Goal: Complete application form

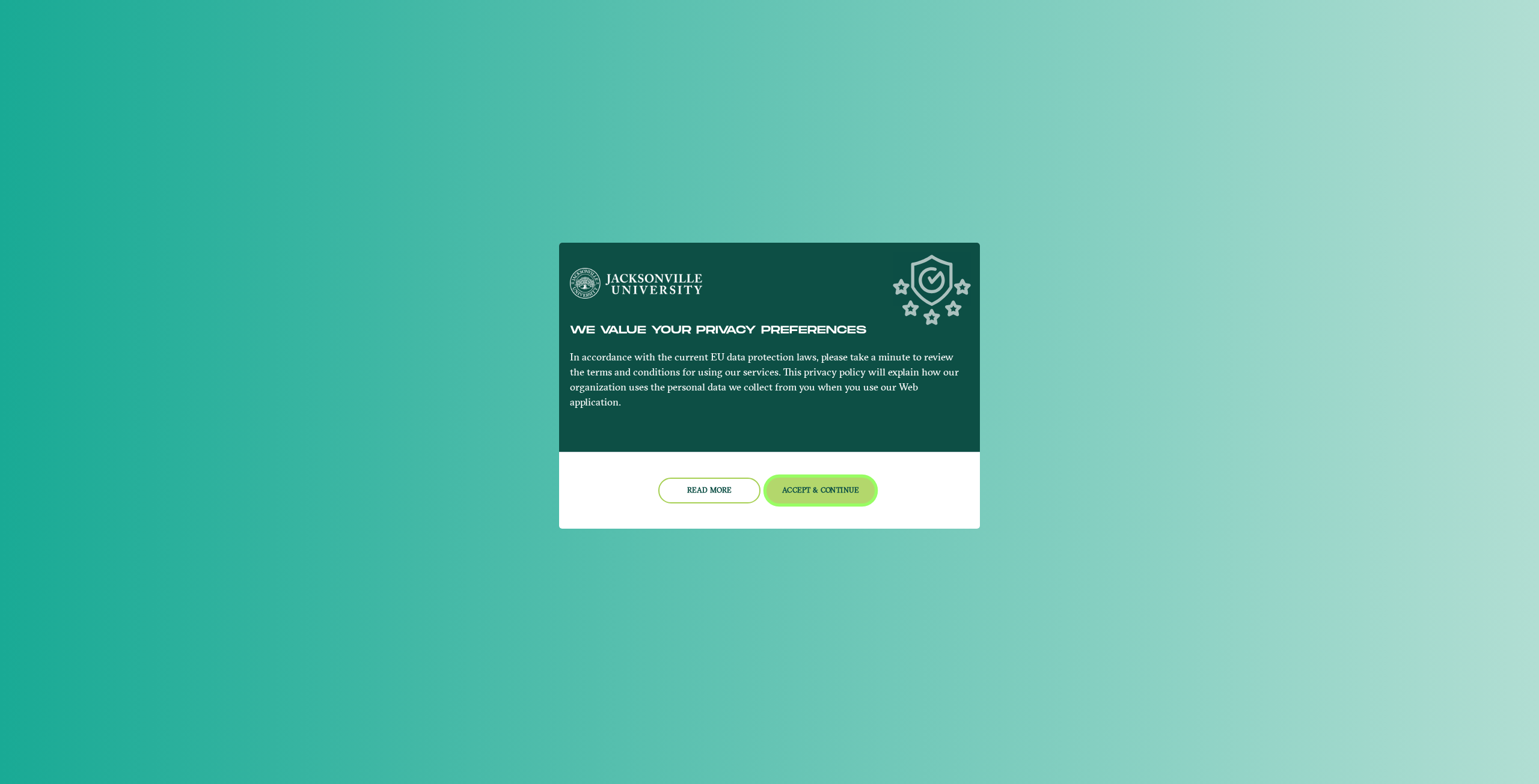
click at [784, 482] on button "Accept & Continue" at bounding box center [821, 491] width 109 height 26
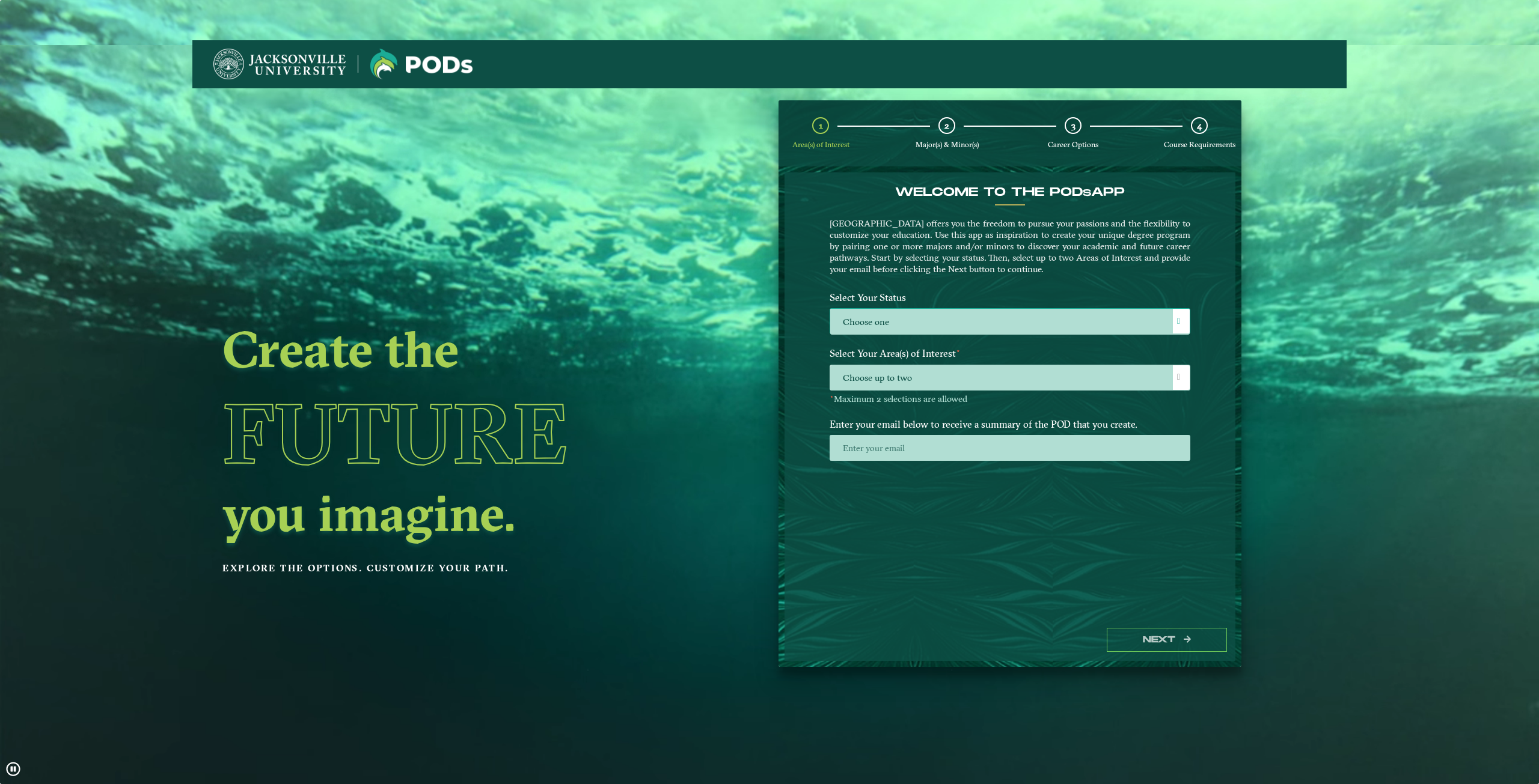
click at [953, 320] on label "Choose one" at bounding box center [1010, 321] width 359 height 26
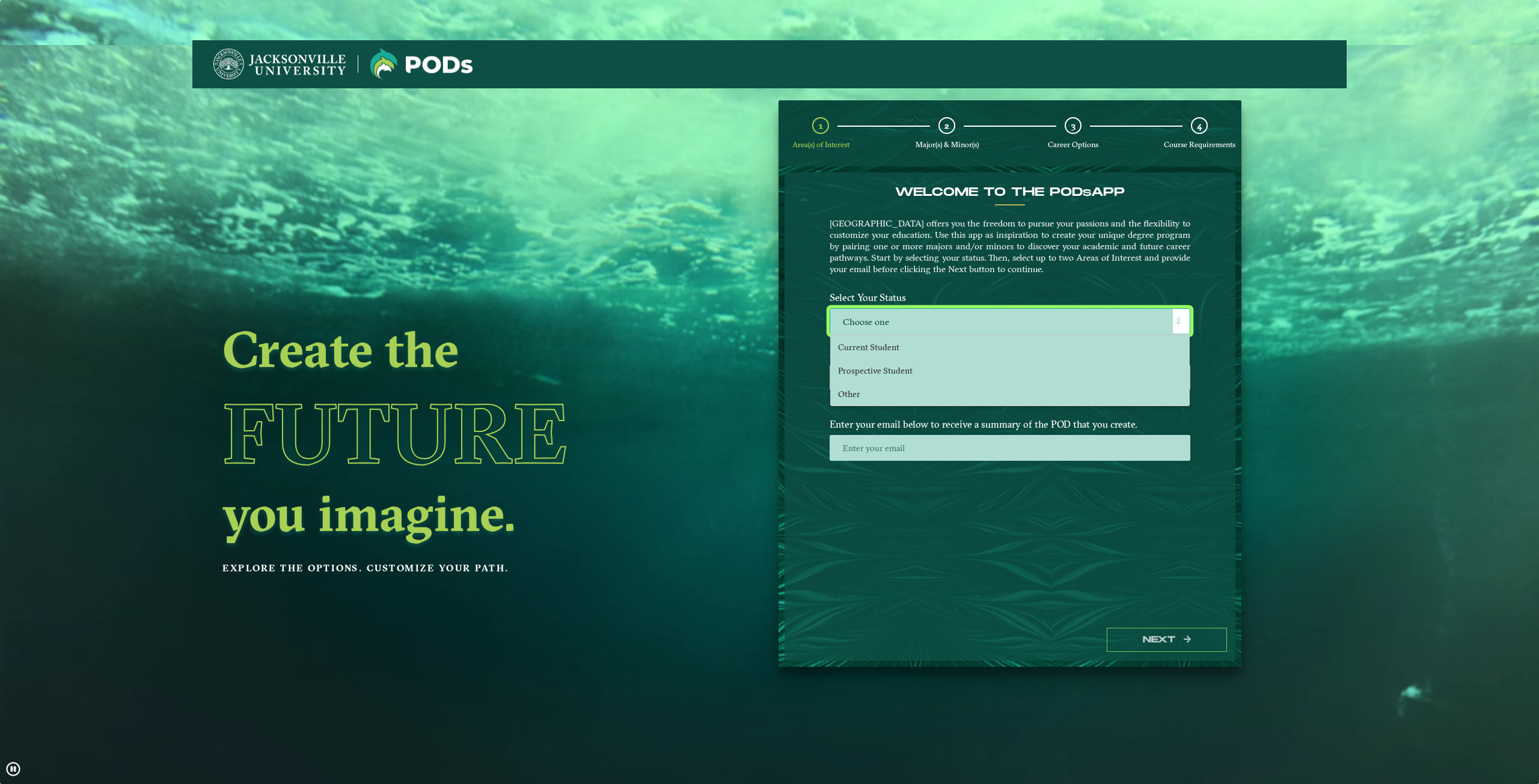
scroll to position [6, 55]
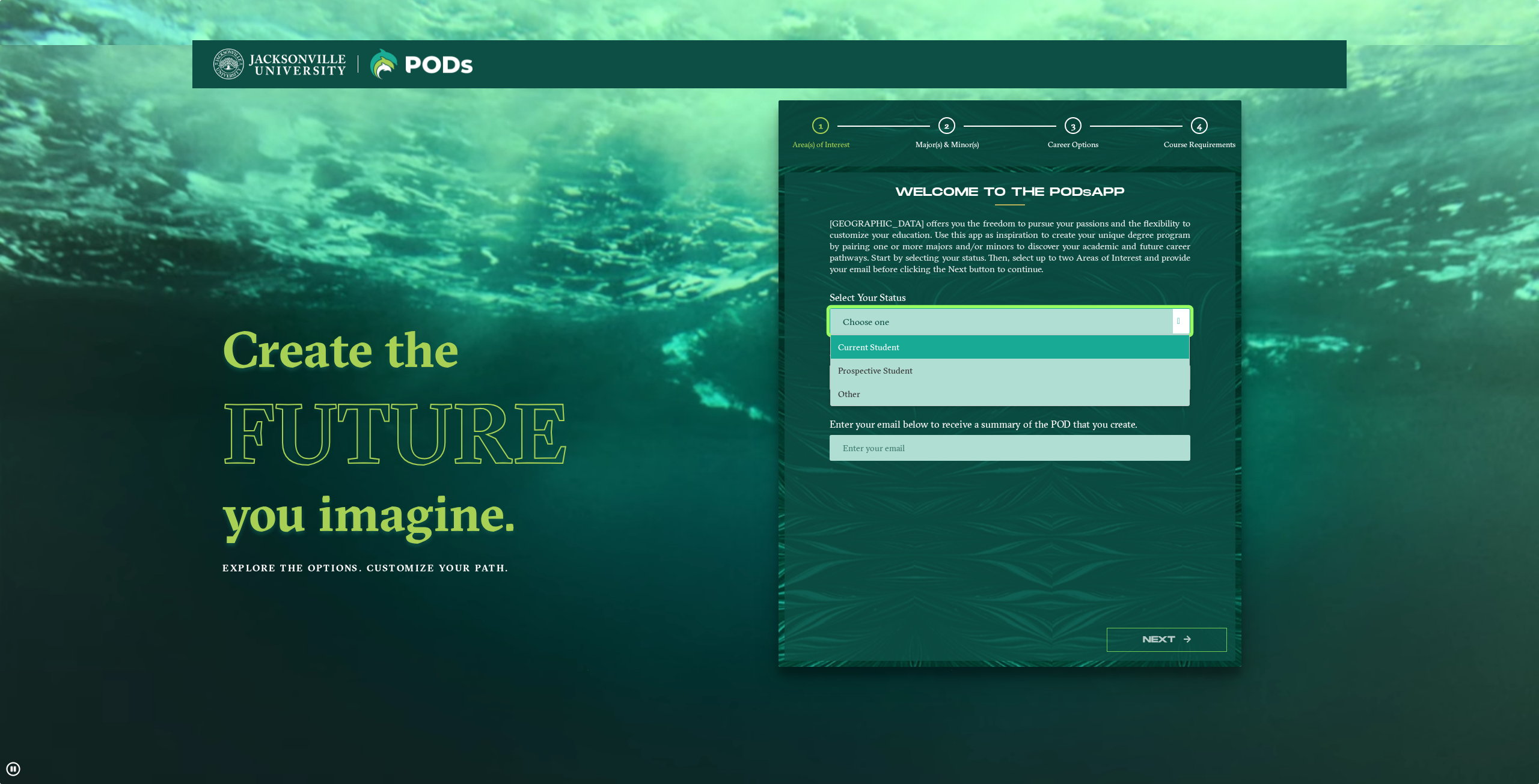
click at [954, 344] on li "Current Student" at bounding box center [1010, 346] width 358 height 23
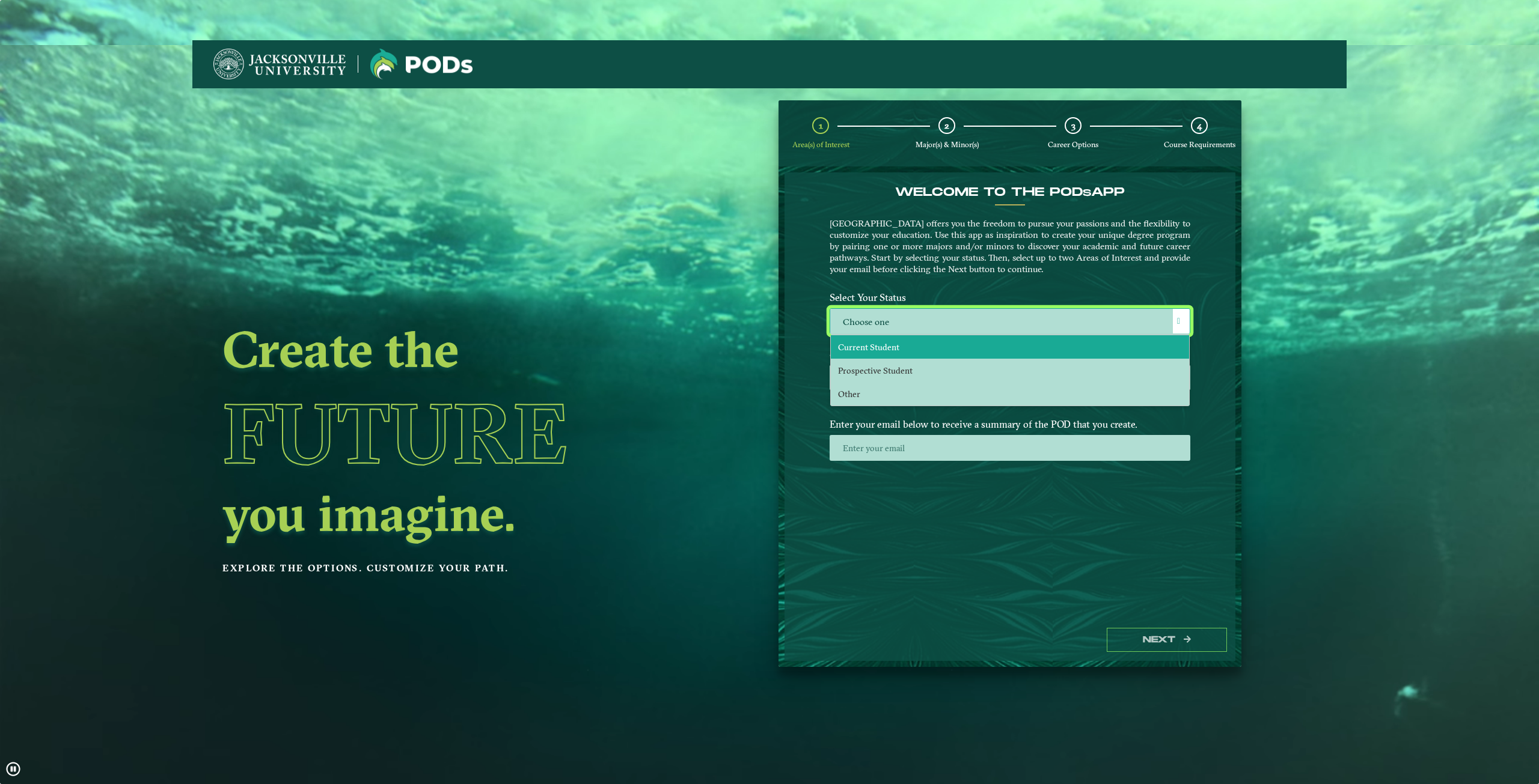
select select "[object Object]"
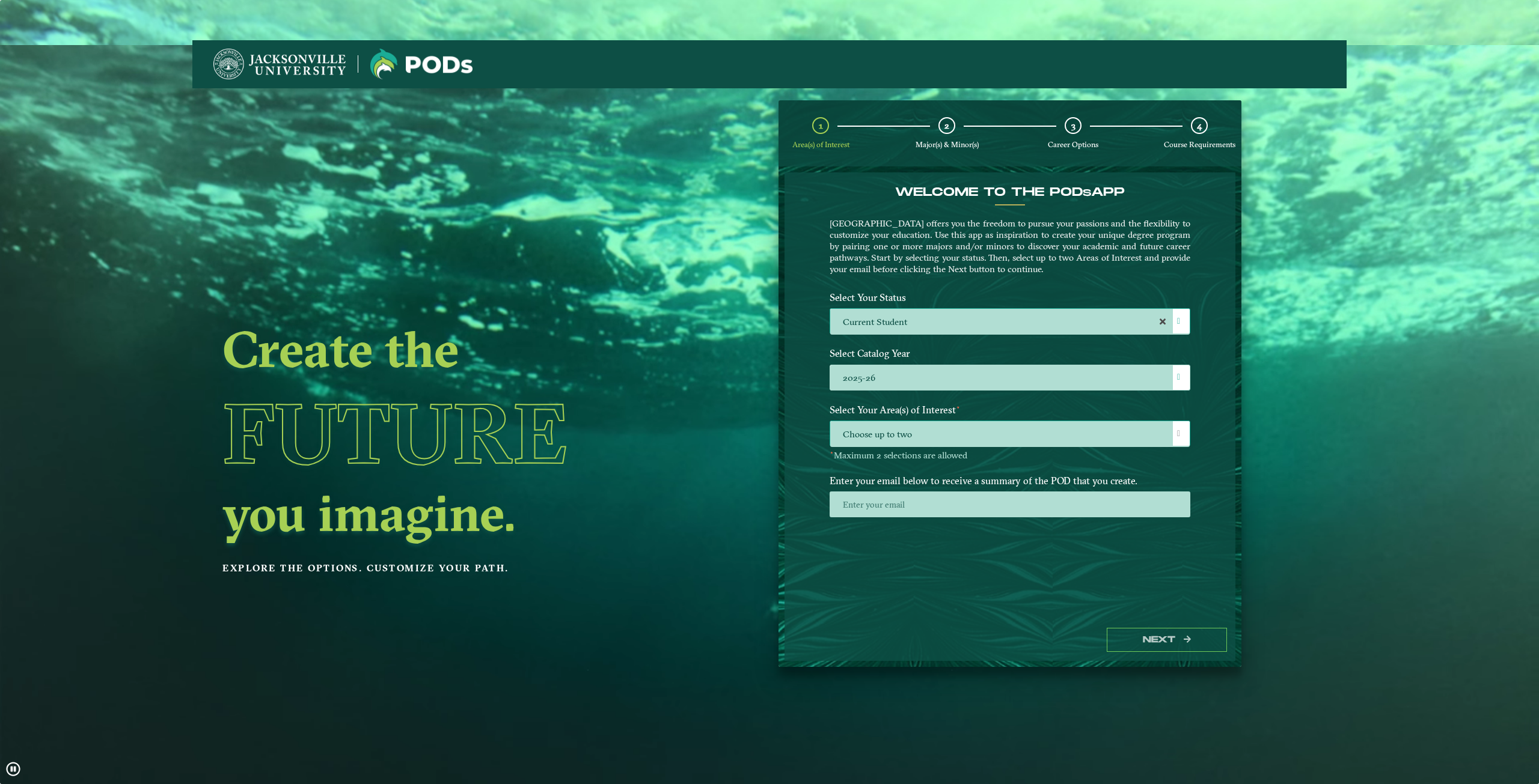
click at [962, 435] on span "Choose up to two" at bounding box center [1010, 434] width 359 height 26
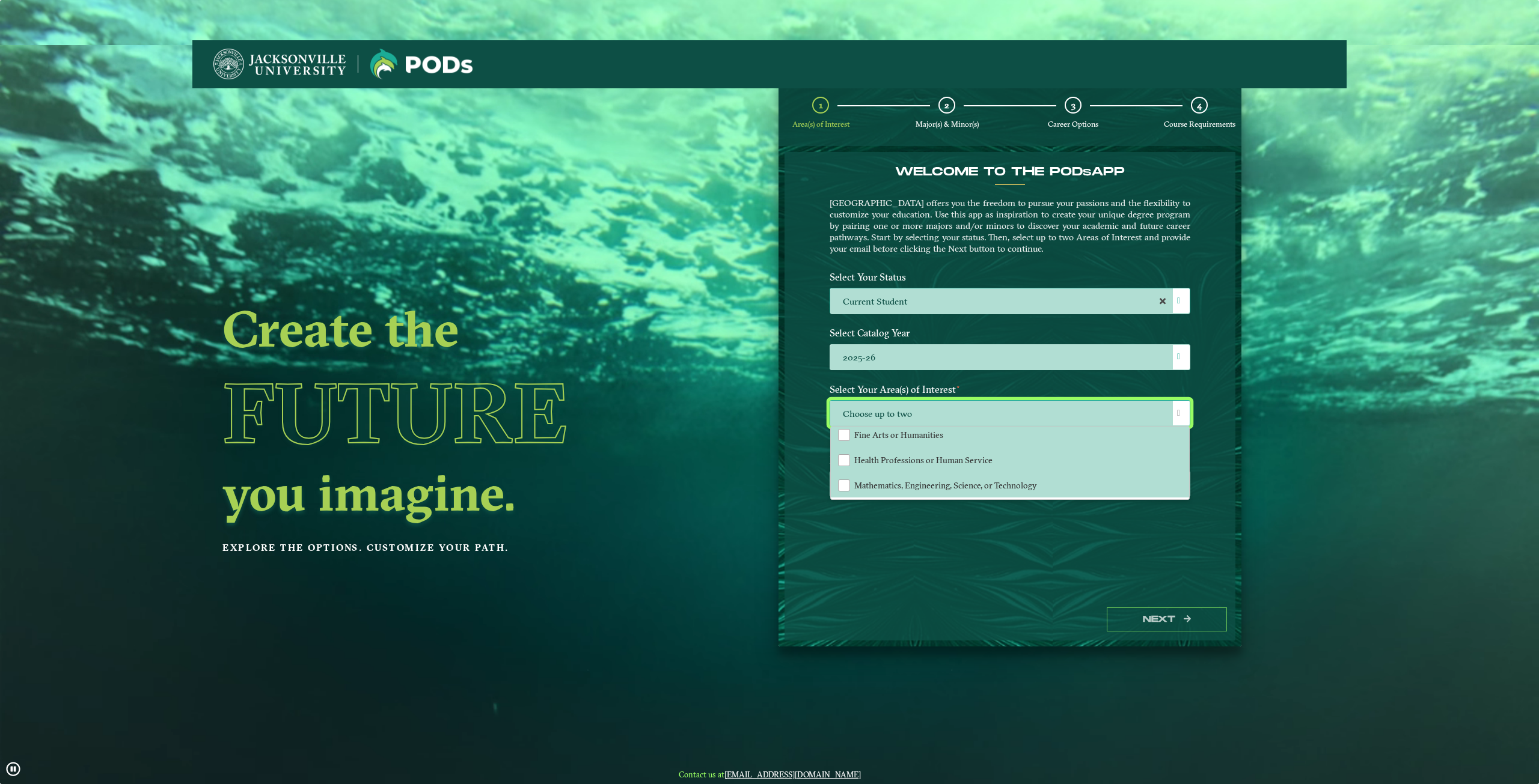
scroll to position [40, 0]
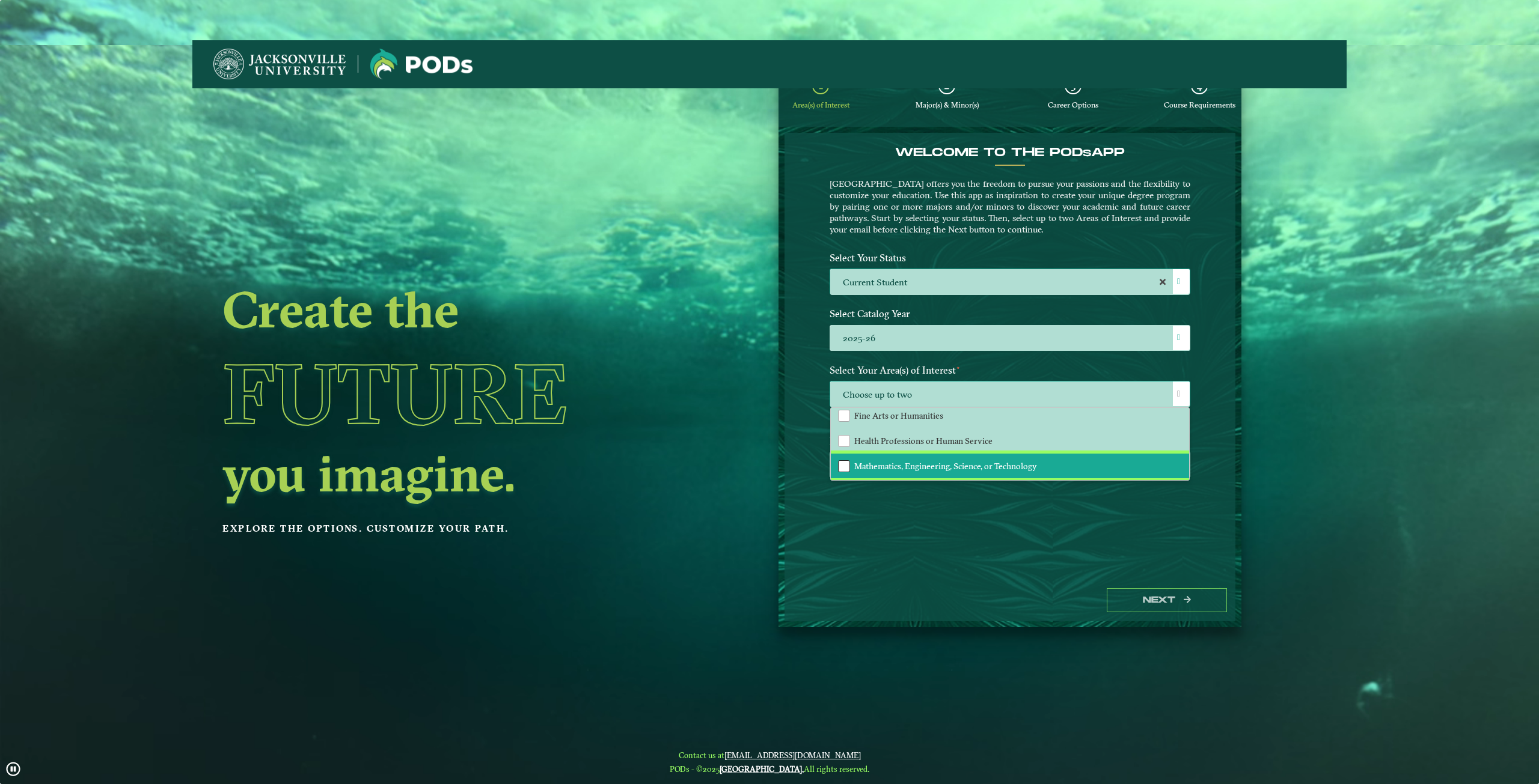
click at [842, 467] on div "Mathematics, Engineering, Science, or Technology" at bounding box center [844, 466] width 12 height 12
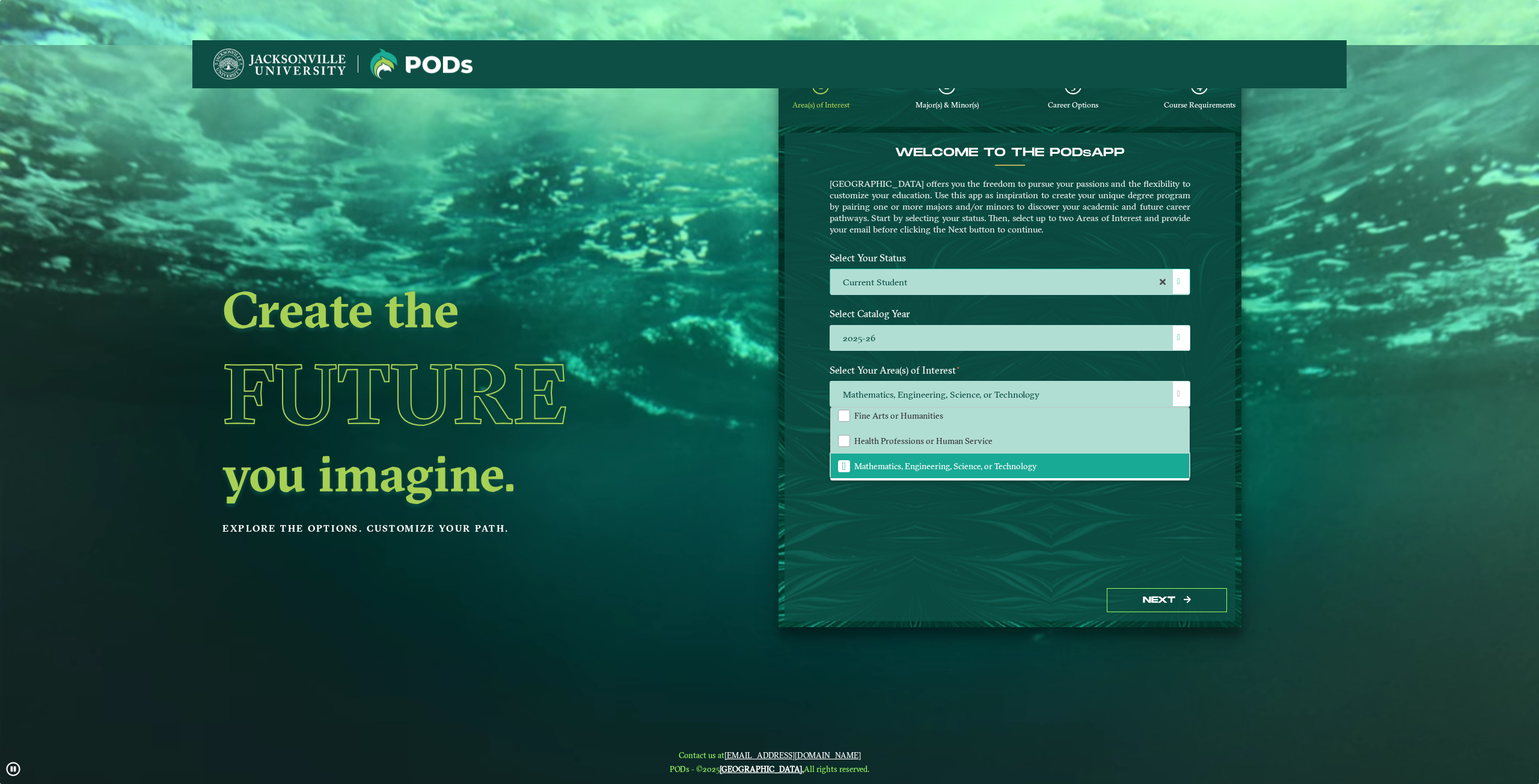
click at [791, 470] on h2 "you imagine." at bounding box center [538, 474] width 632 height 50
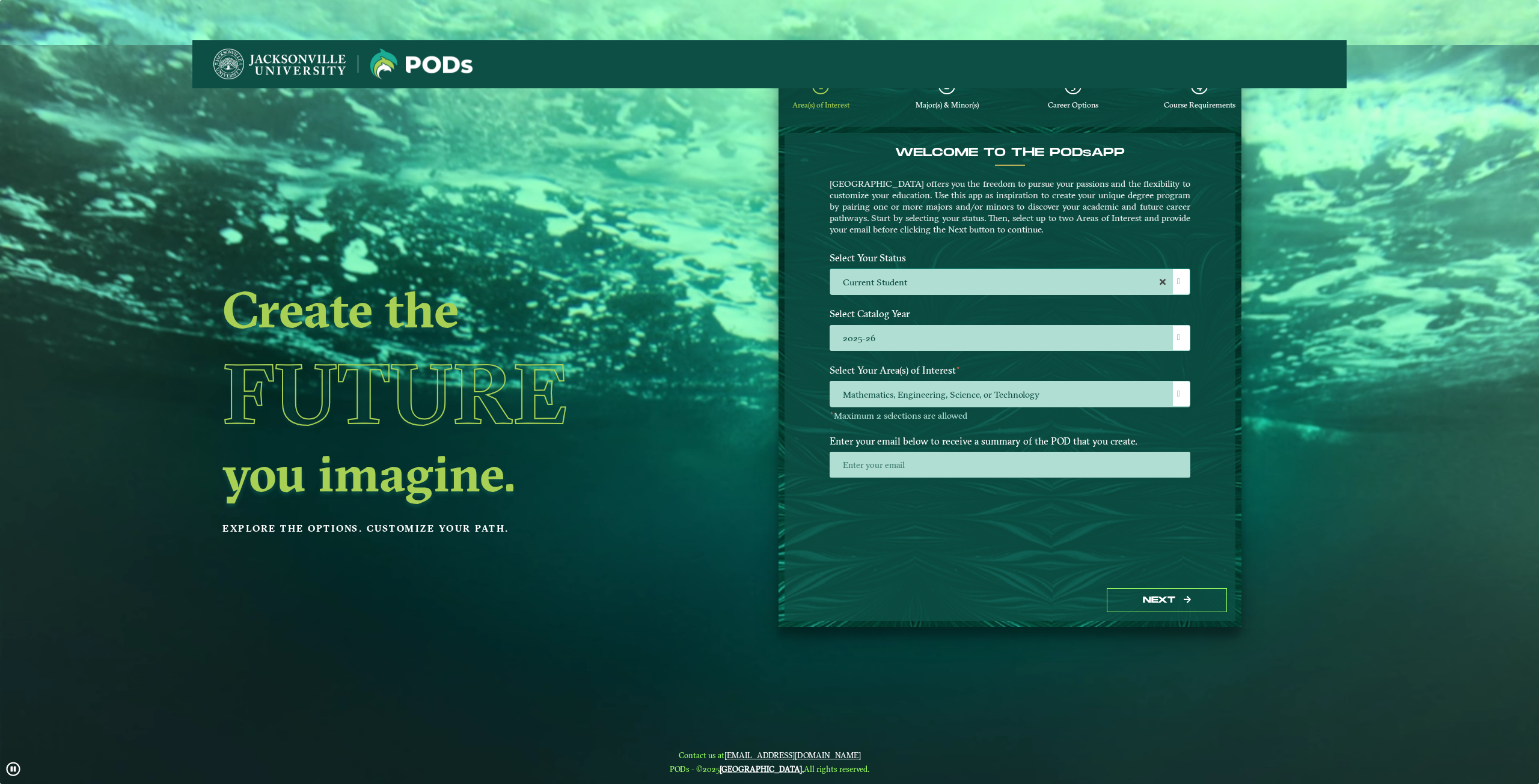
click at [1129, 284] on label "Current Student" at bounding box center [1010, 282] width 359 height 26
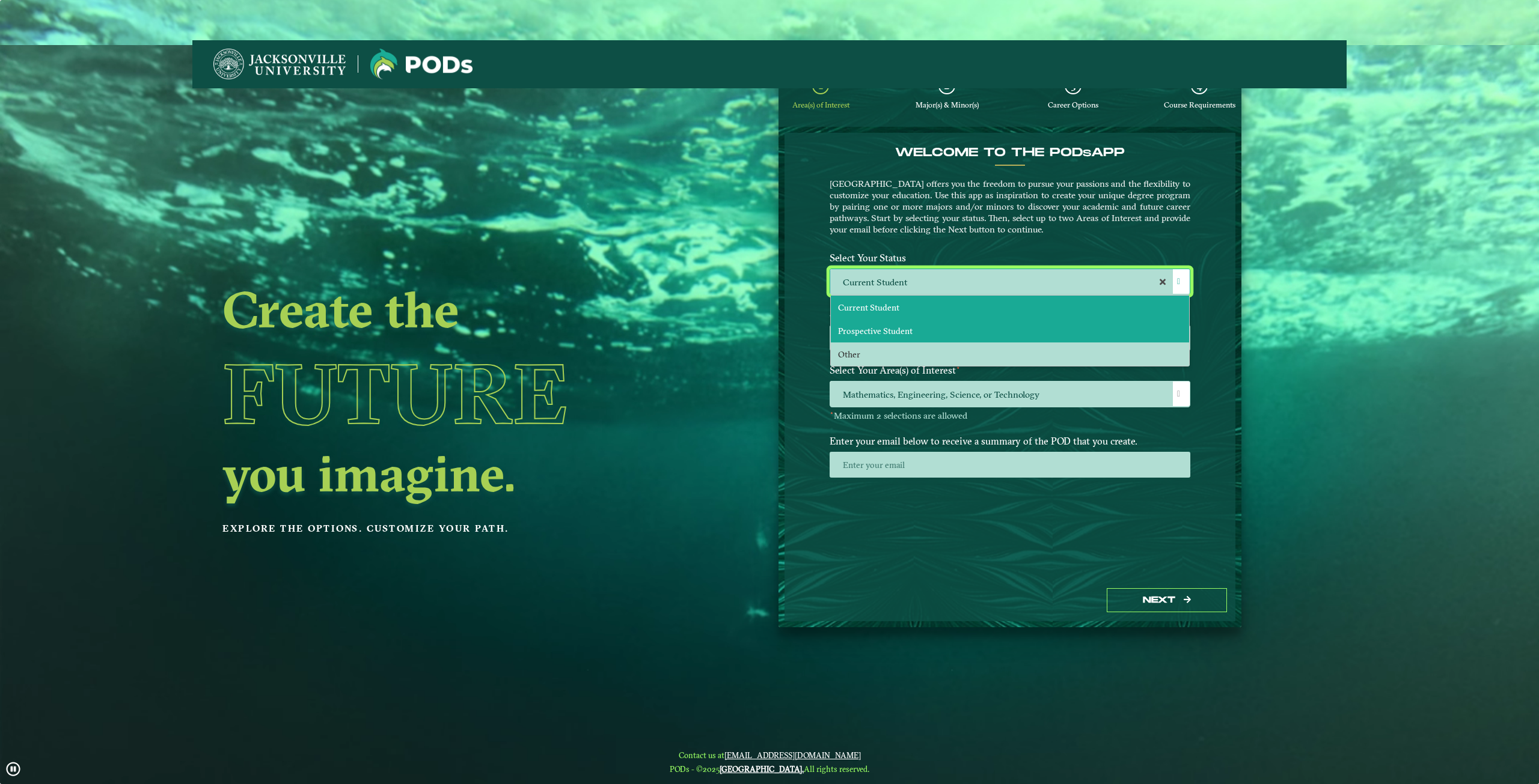
click at [1108, 330] on li "Prospective Student" at bounding box center [1010, 330] width 358 height 23
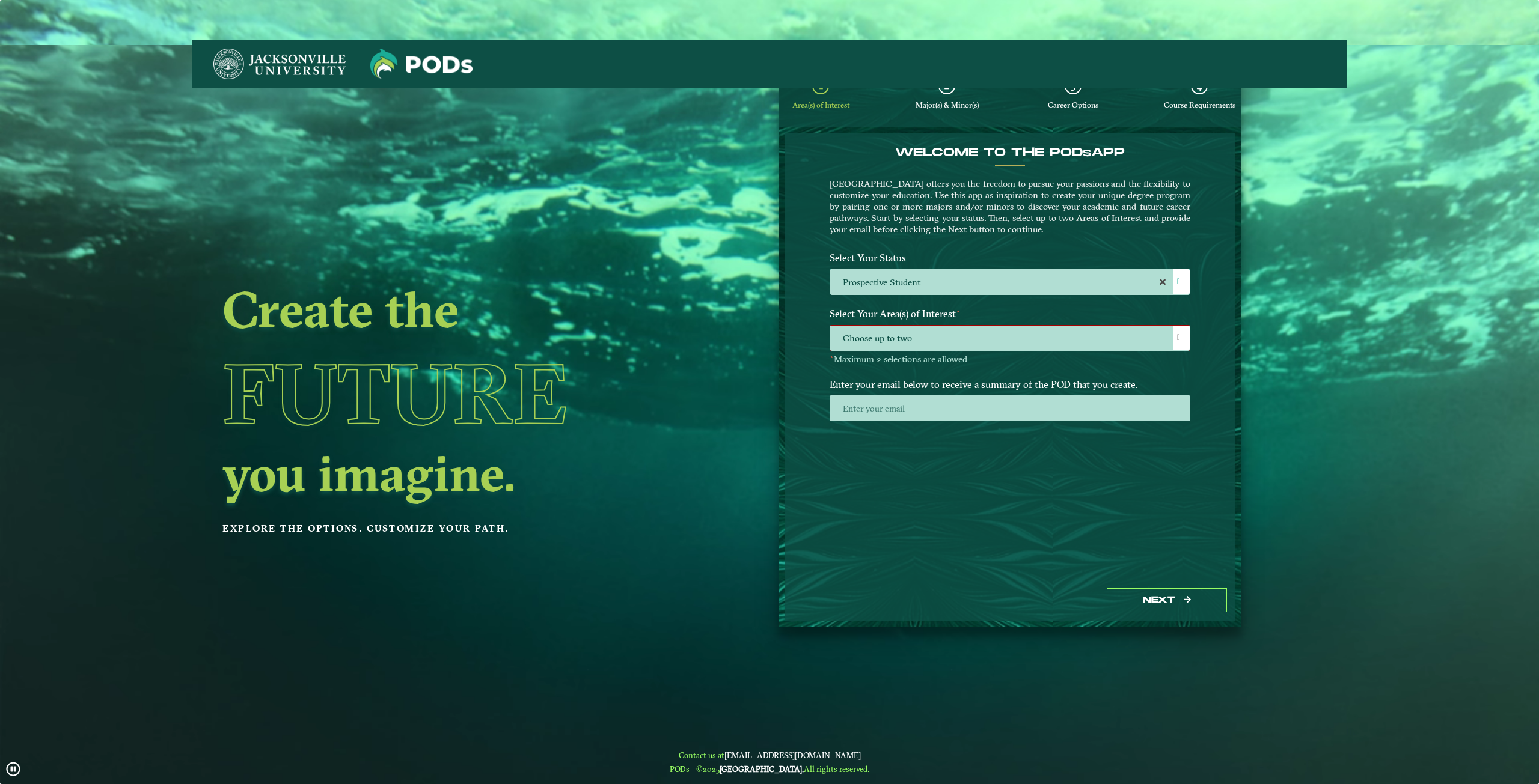
click at [1022, 333] on span "Choose up to two" at bounding box center [1010, 338] width 359 height 26
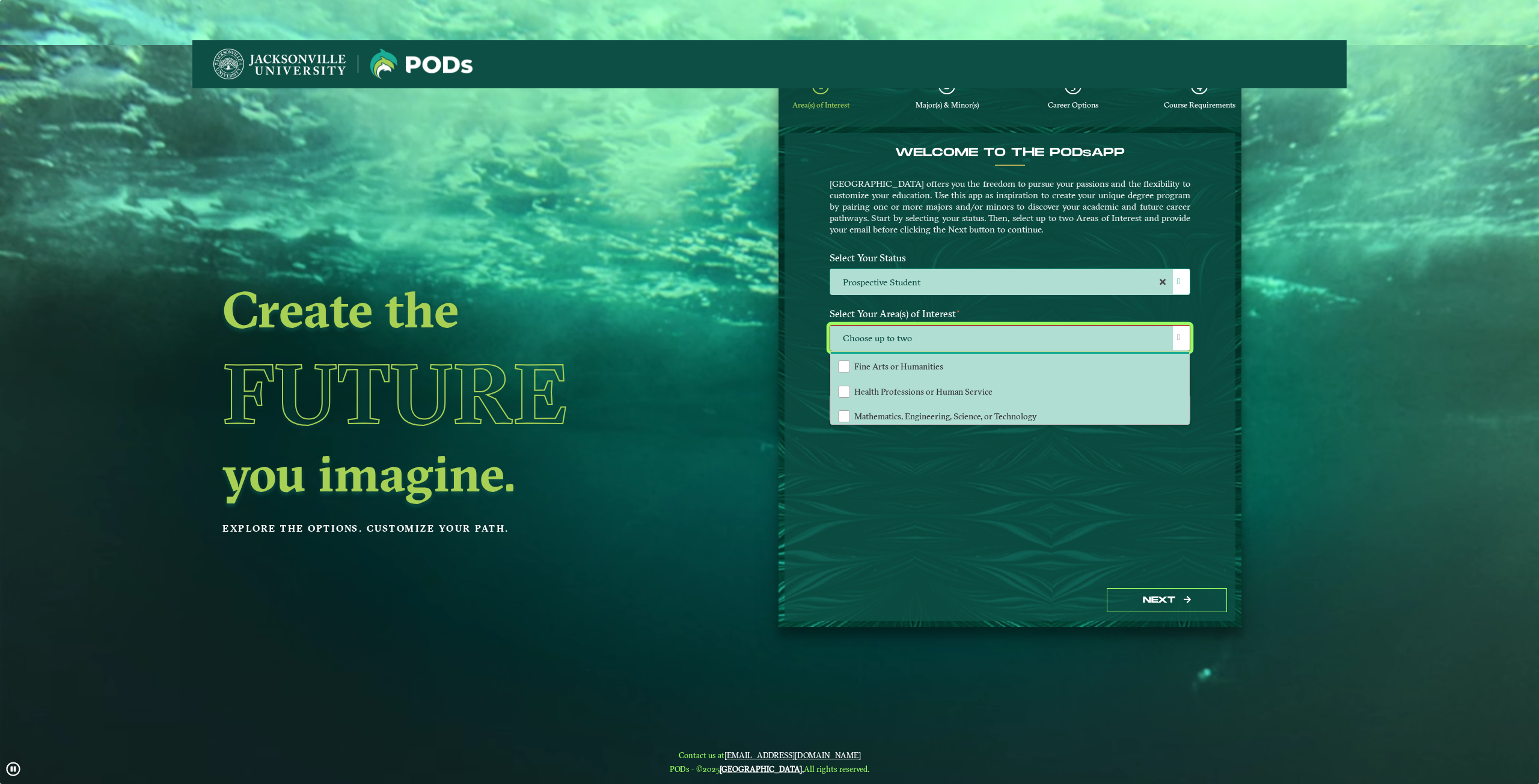
scroll to position [82, 0]
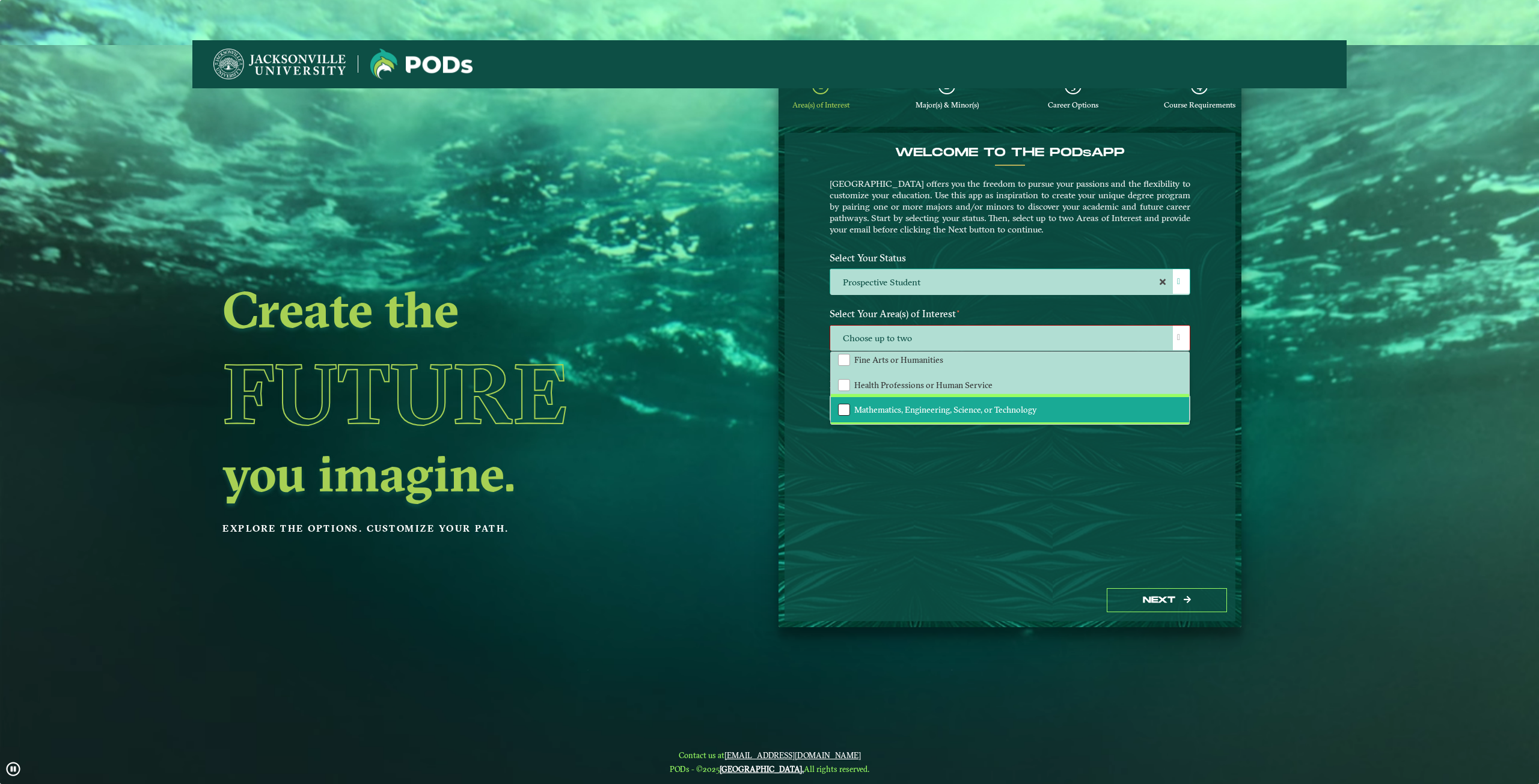
click at [840, 410] on div "Mathematics, Engineering, Science, or Technology" at bounding box center [844, 410] width 12 height 12
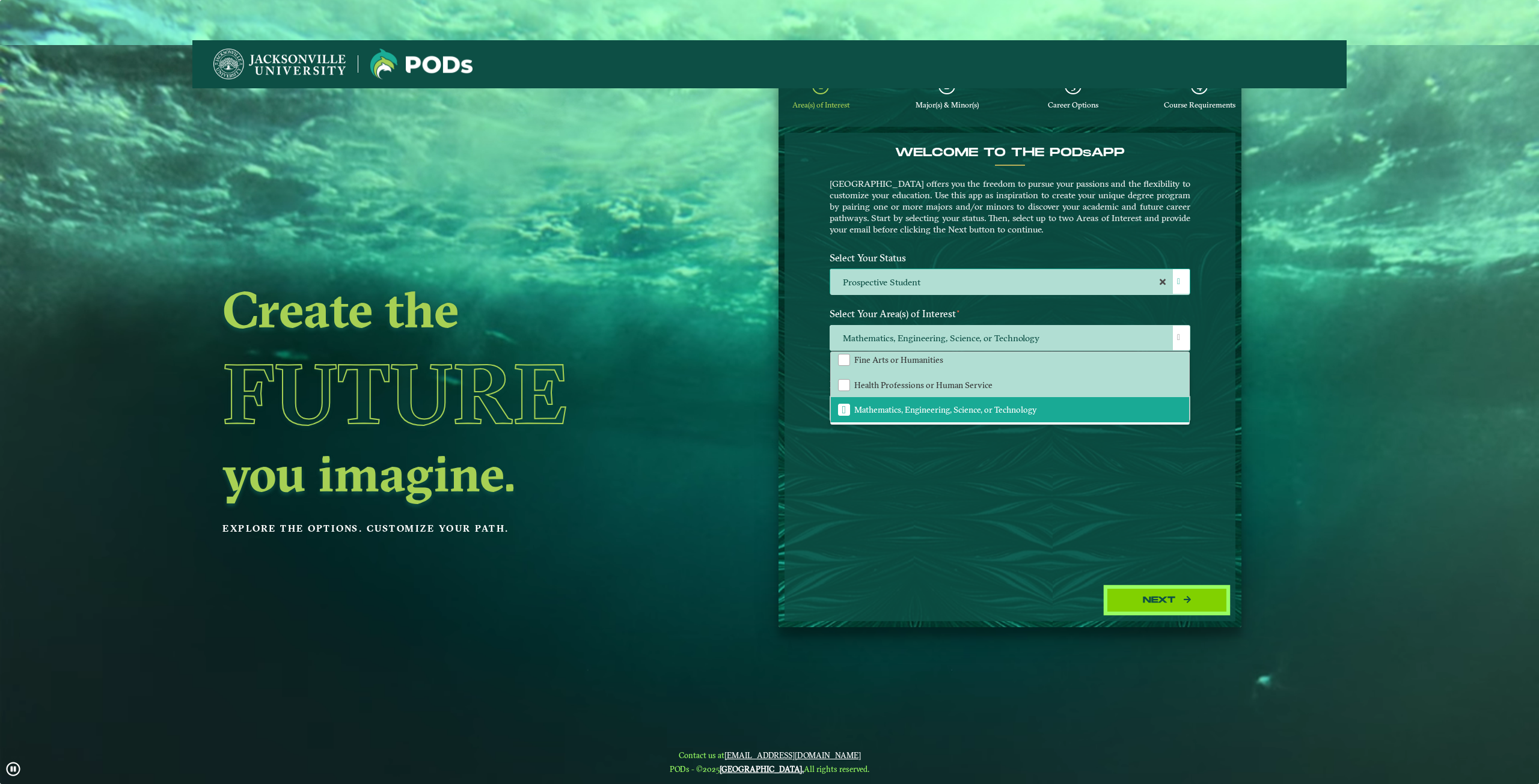
click at [1209, 598] on button "Next" at bounding box center [1167, 601] width 120 height 24
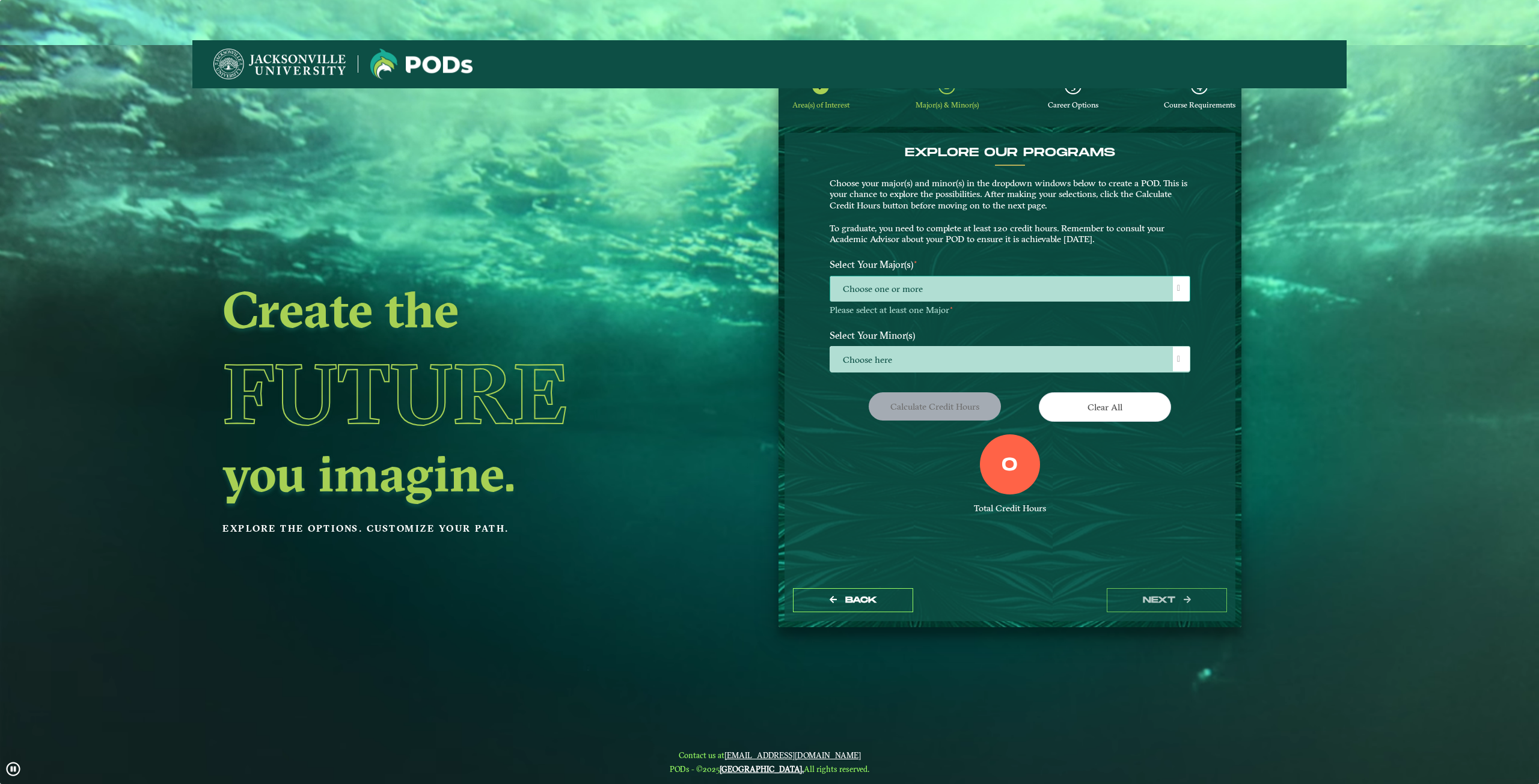
click at [946, 283] on span "Choose one or more" at bounding box center [1010, 289] width 359 height 26
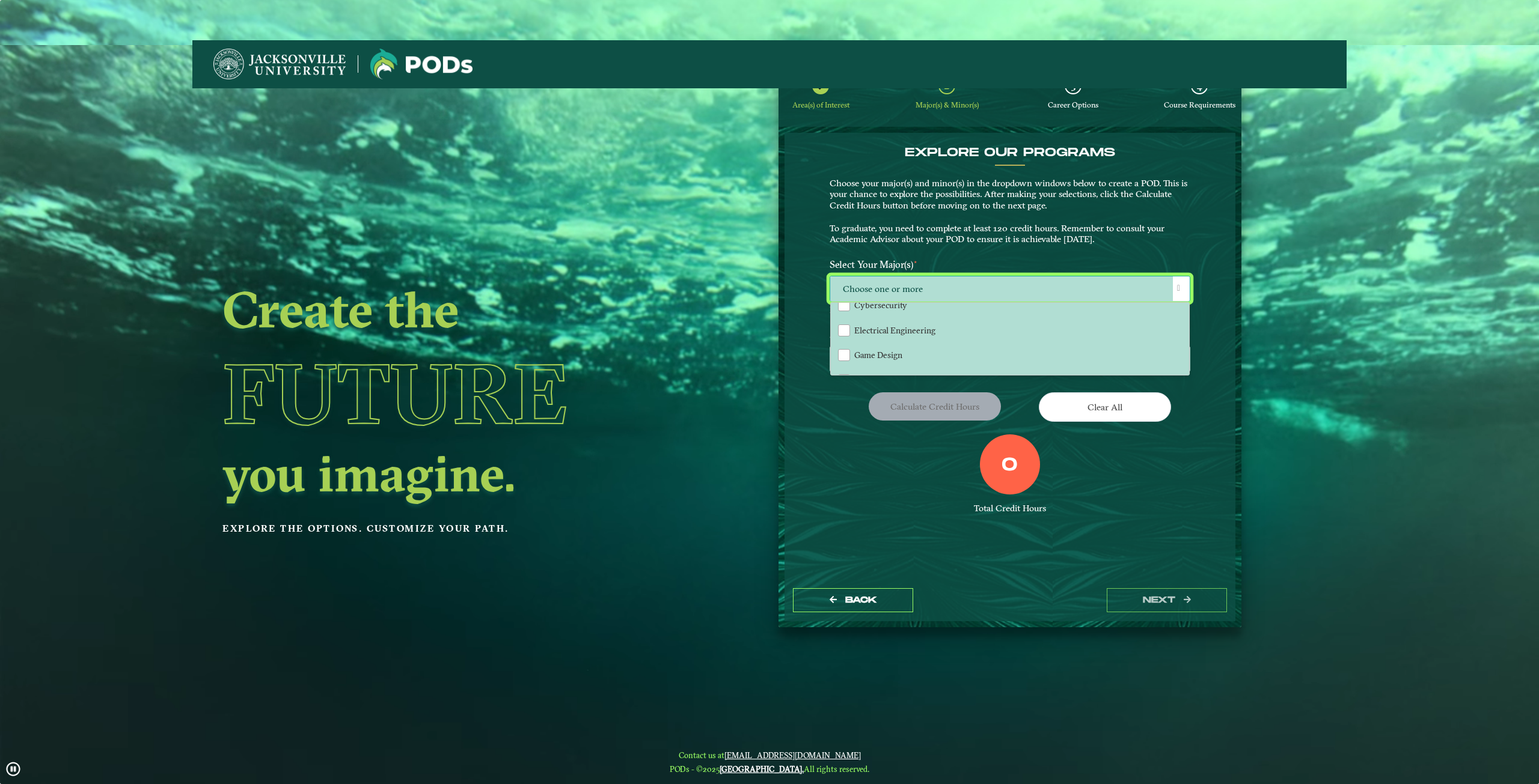
scroll to position [181, 0]
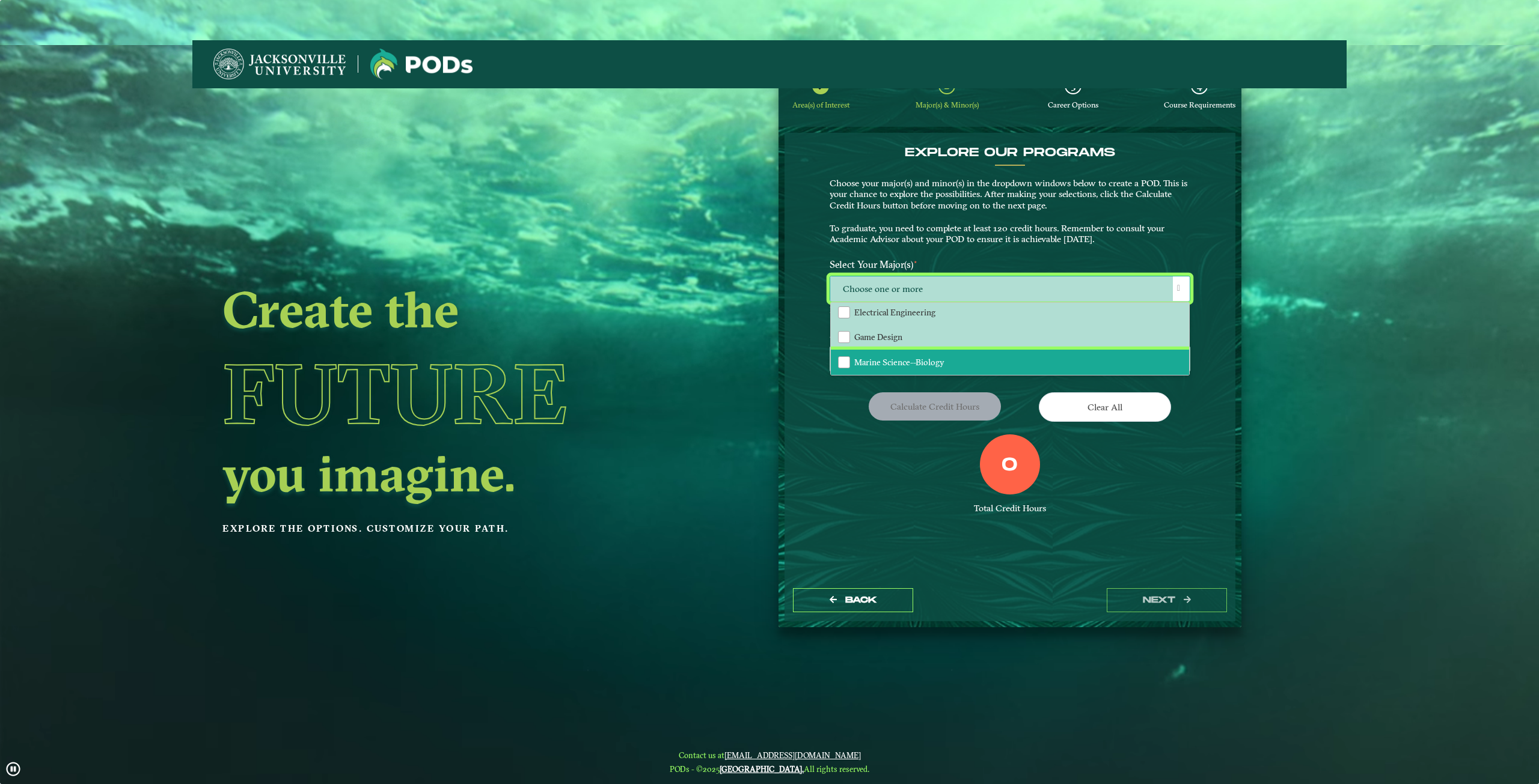
click at [914, 368] on span "Marine Science--Biology" at bounding box center [899, 362] width 90 height 10
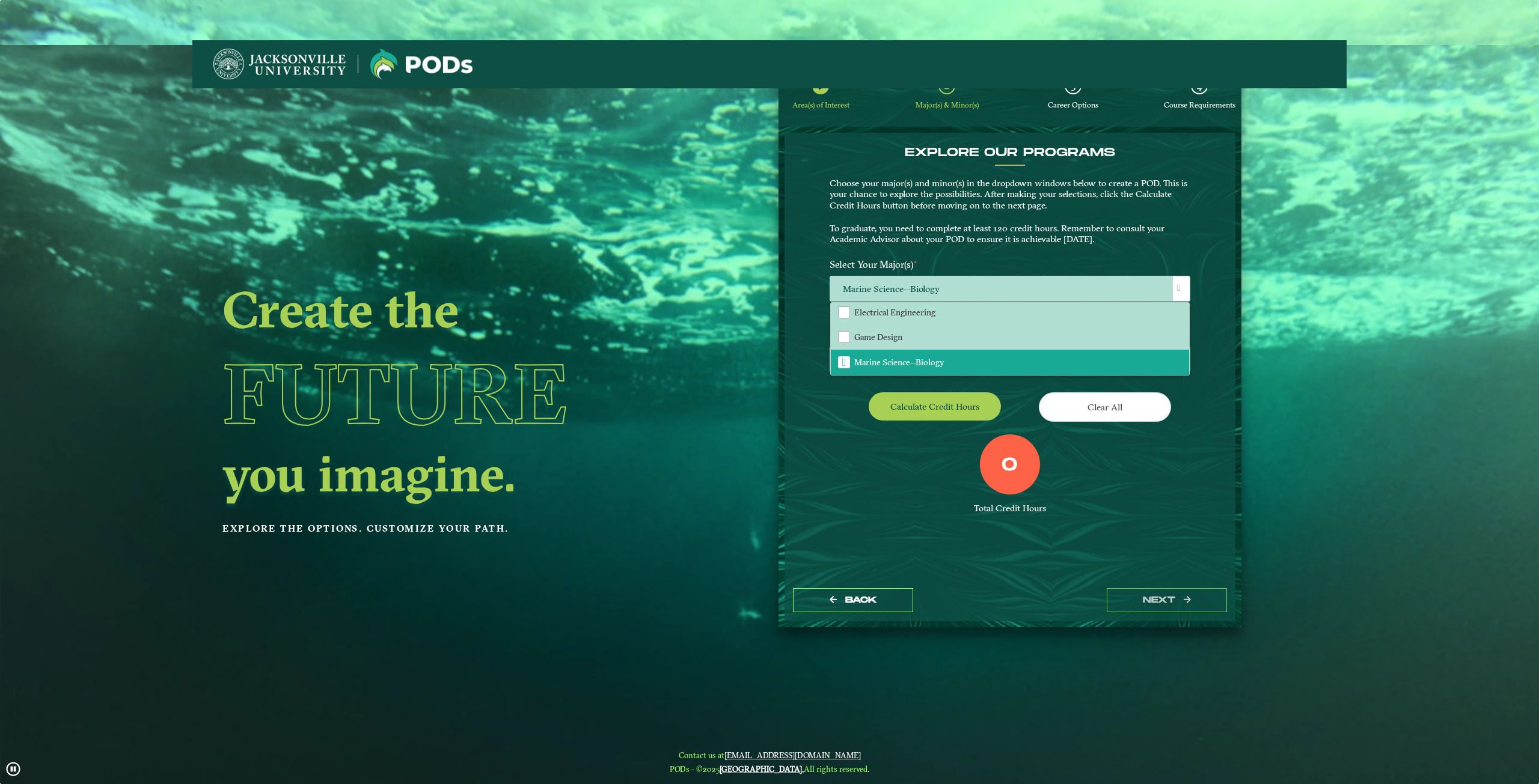
click at [997, 388] on div "EXPLORE OUR PROGRAMS Choose your major(s) and minor(s) in the dropdown windows …" at bounding box center [1010, 341] width 361 height 391
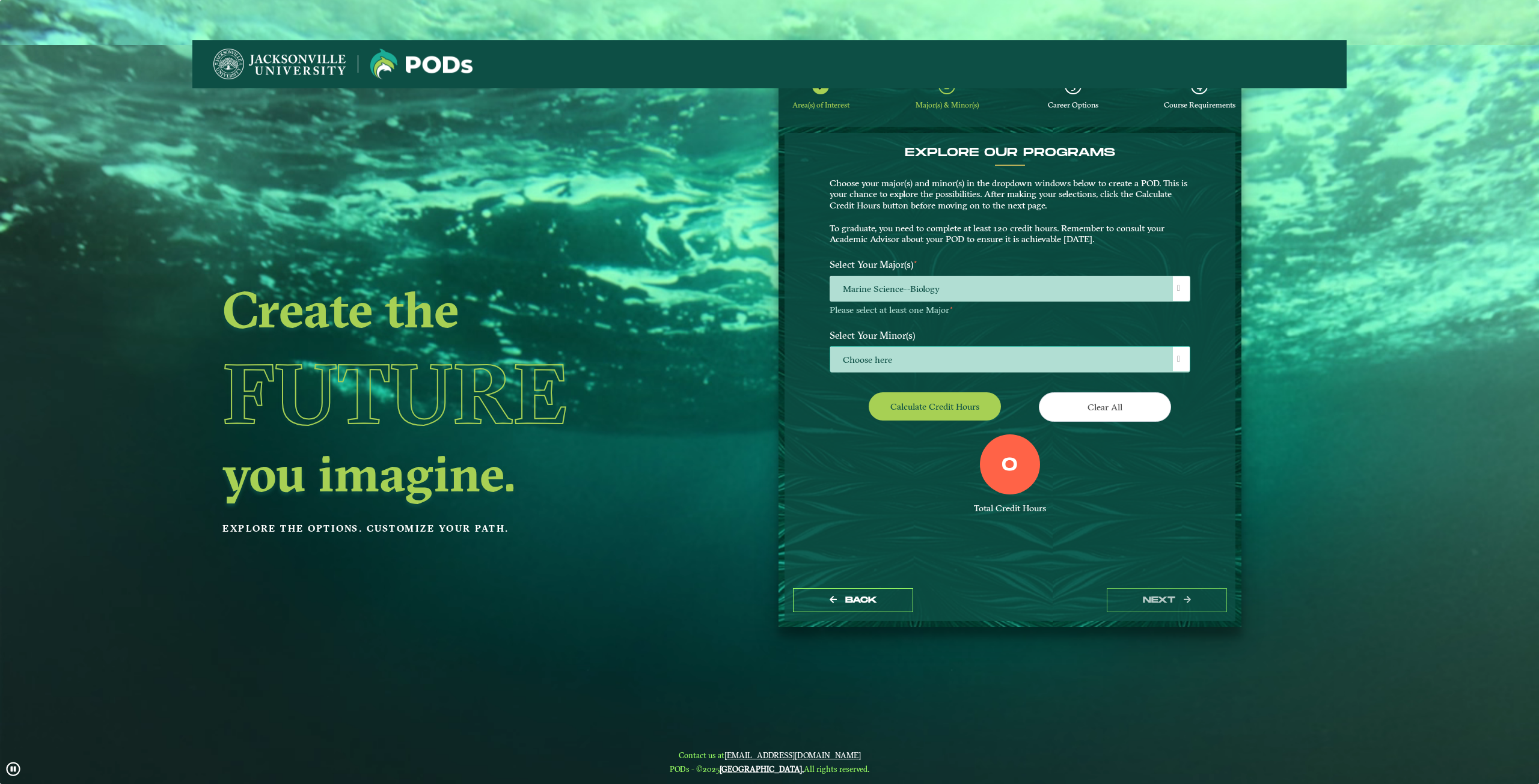
click at [955, 358] on span "Choose here" at bounding box center [1010, 359] width 359 height 26
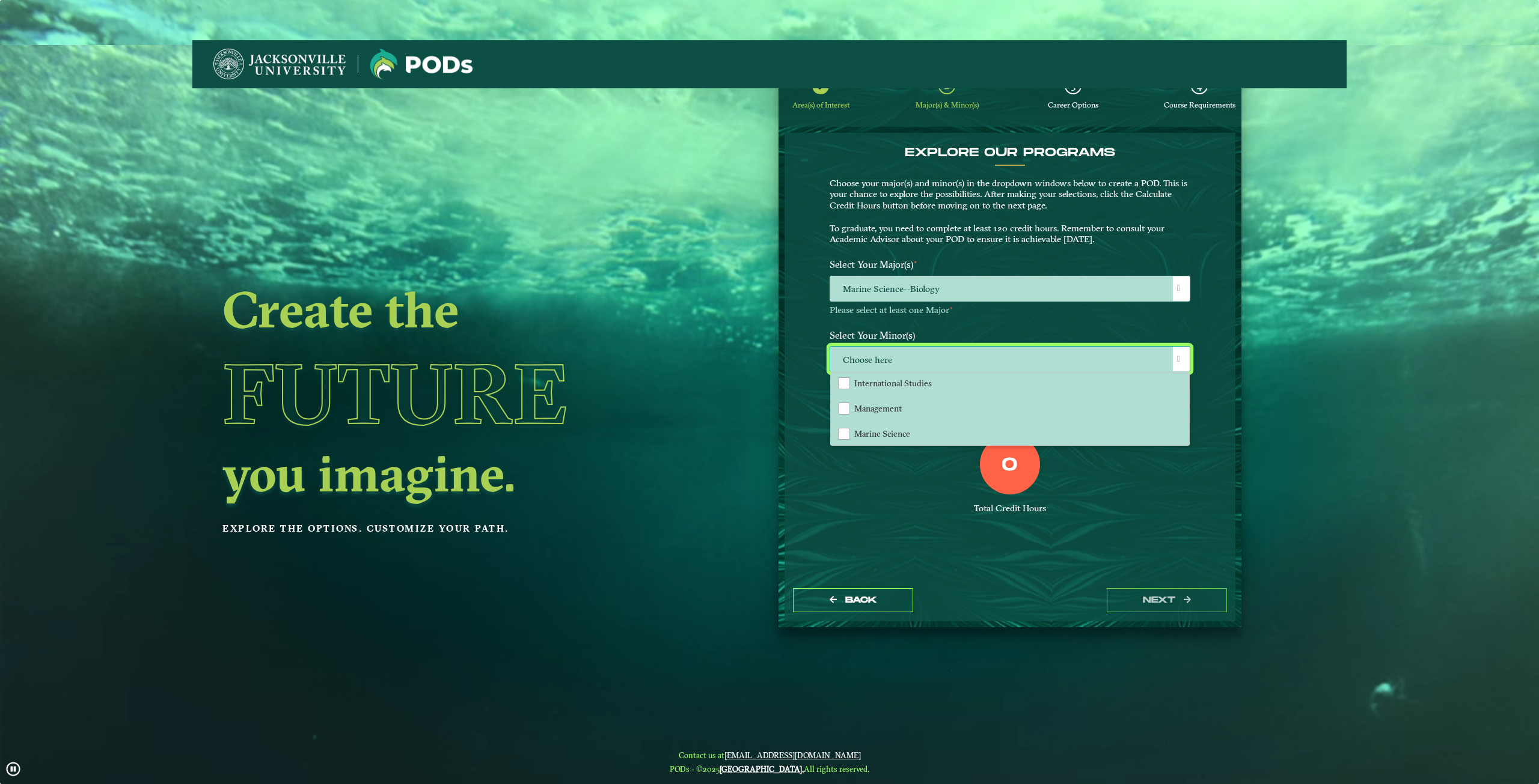
scroll to position [841, 0]
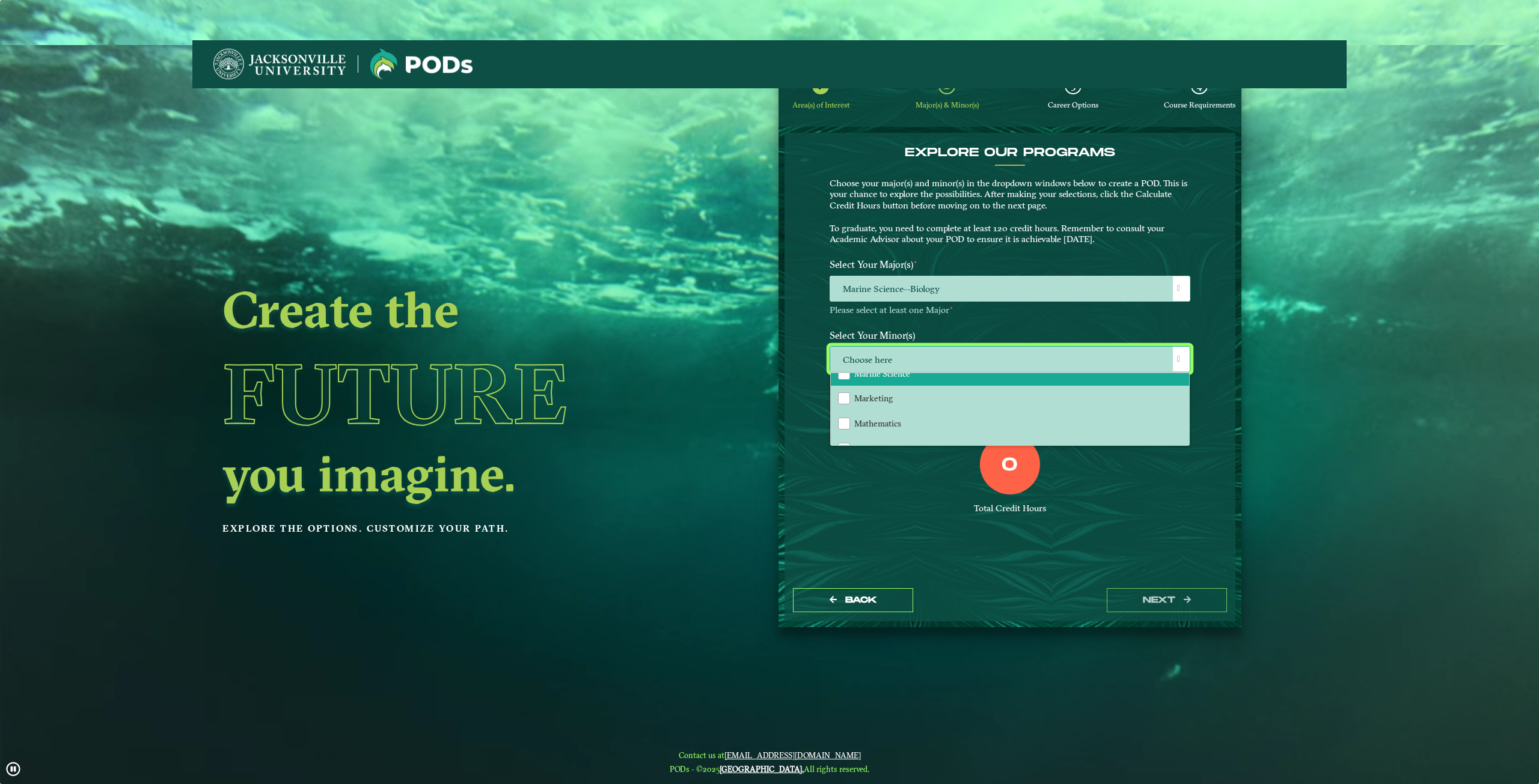
click at [897, 376] on span "Marine Science" at bounding box center [882, 373] width 56 height 10
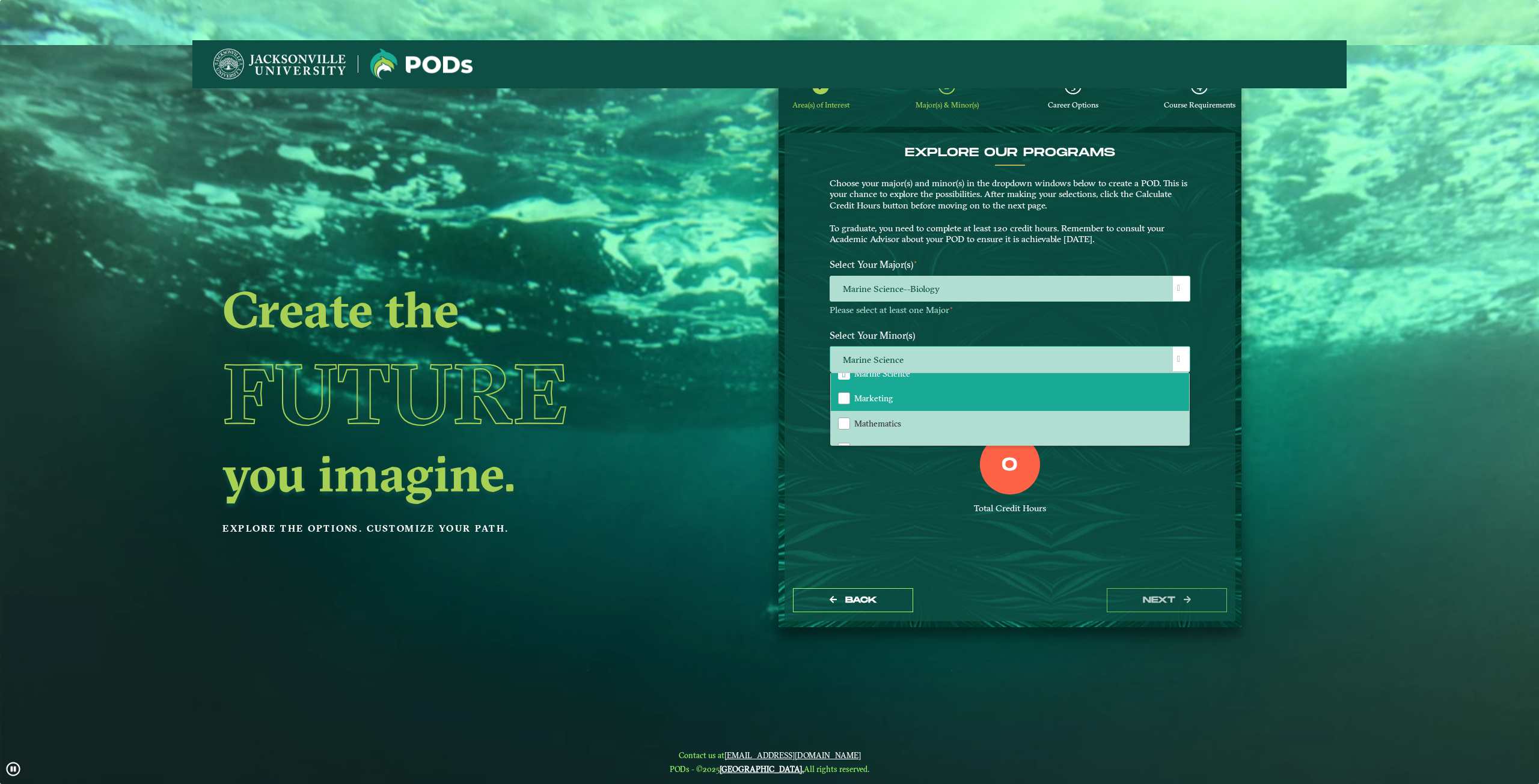
drag, startPoint x: 907, startPoint y: 484, endPoint x: 852, endPoint y: 390, distance: 108.9
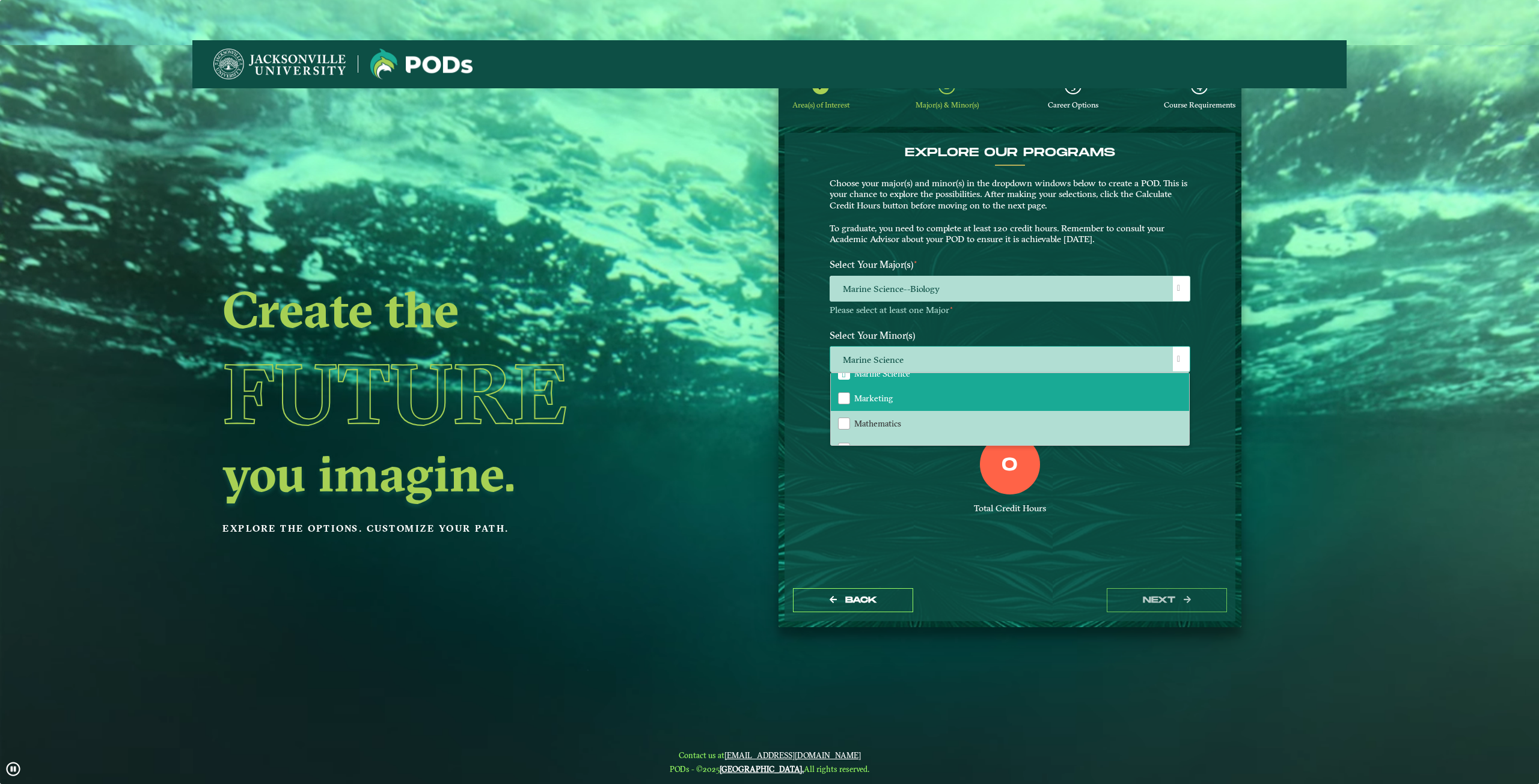
click at [871, 472] on ngx-dashboard "Create the Future you imagine. Explore the options. Customize your path. Area(s…" at bounding box center [770, 344] width 1154 height 567
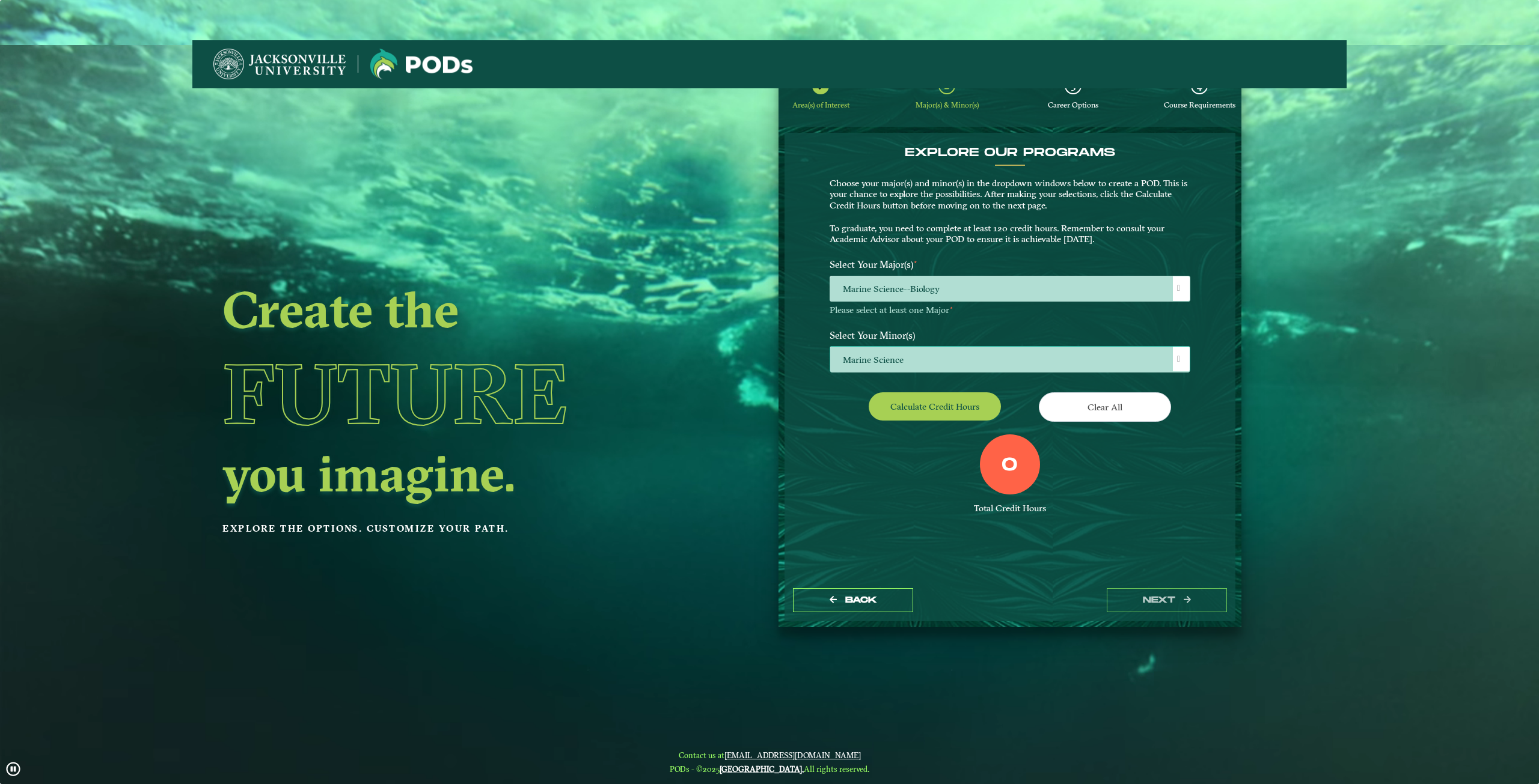
click at [825, 407] on h1 "Future" at bounding box center [538, 393] width 632 height 109
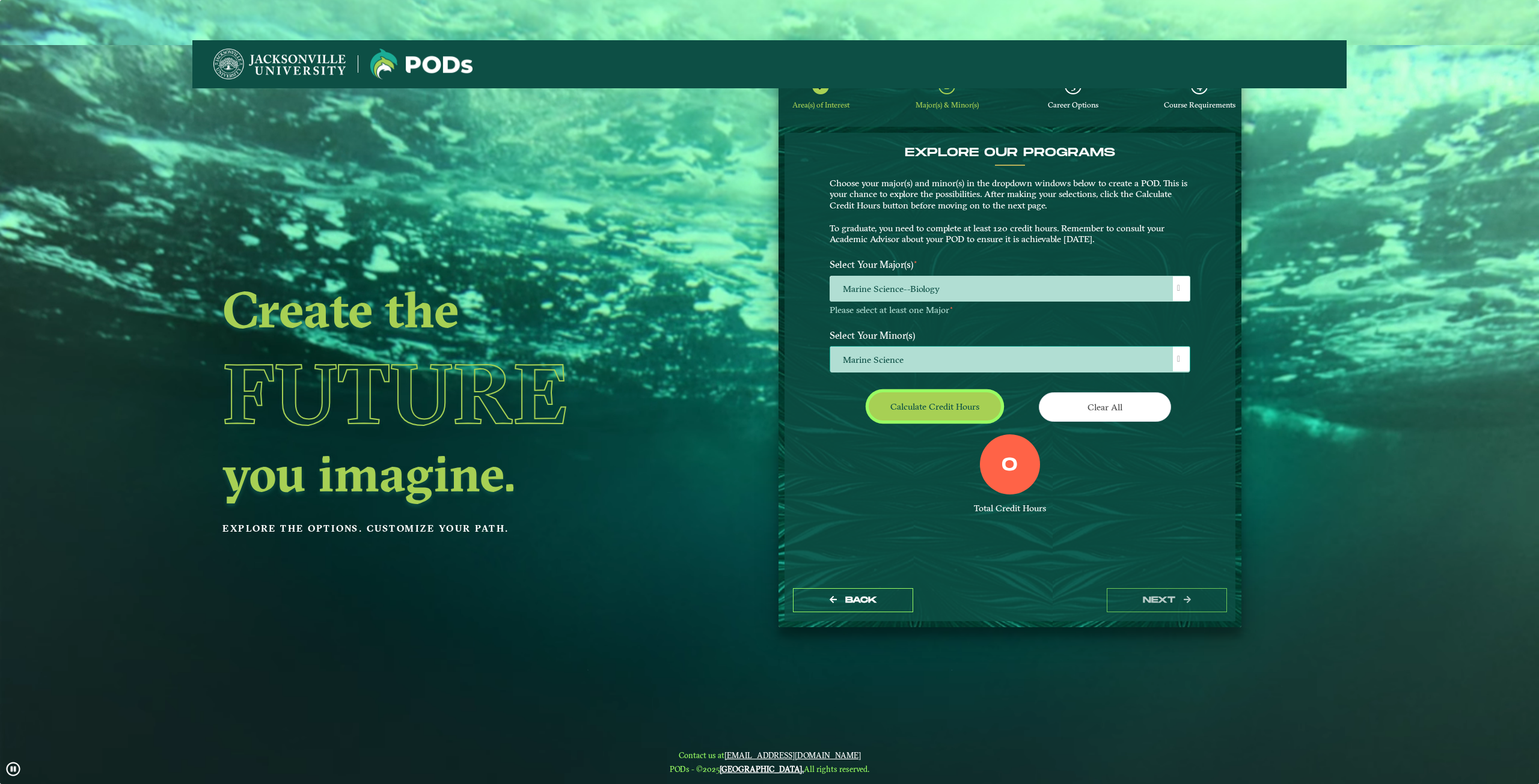
click at [943, 410] on button "Calculate credit hours" at bounding box center [935, 407] width 132 height 28
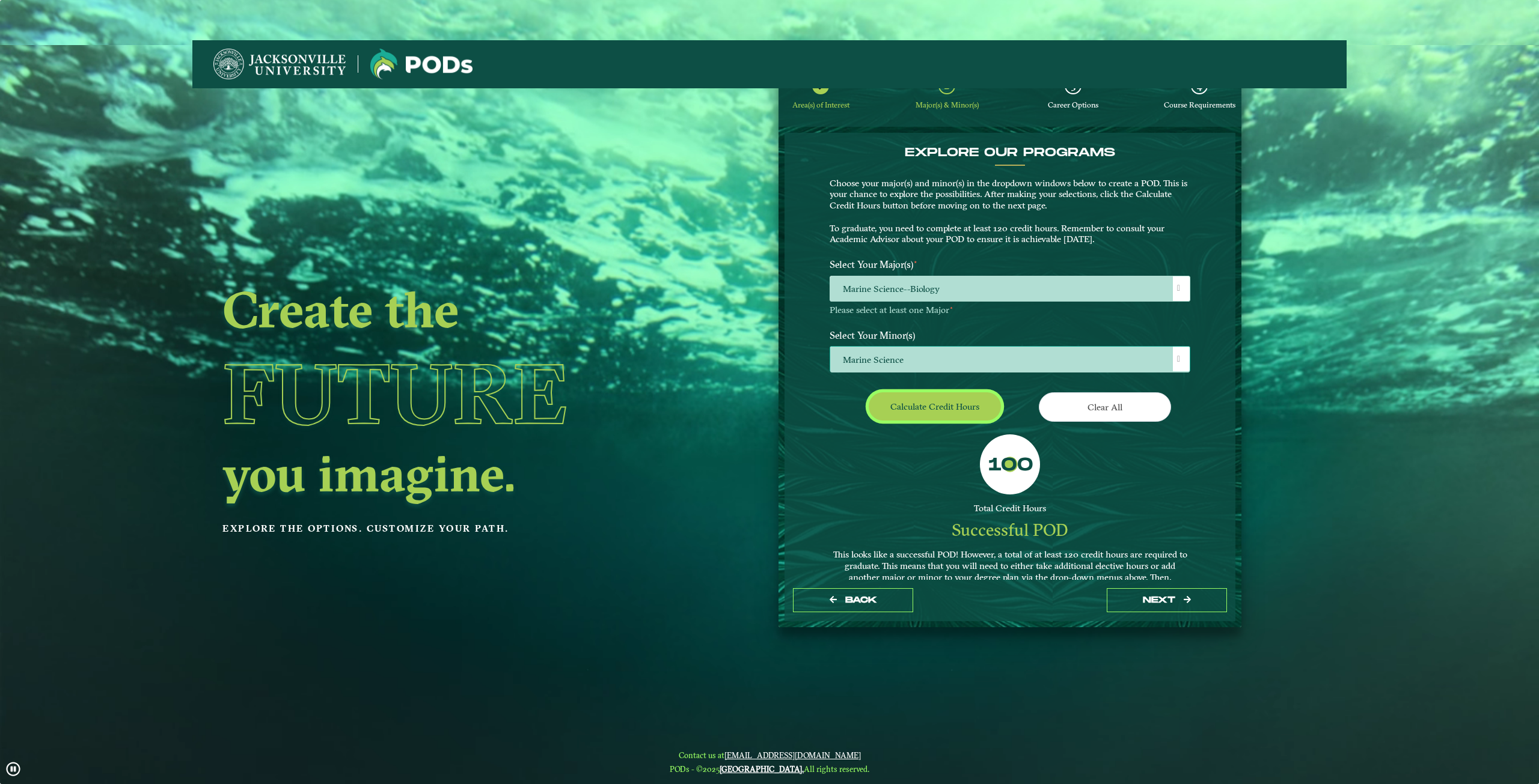
scroll to position [0, 0]
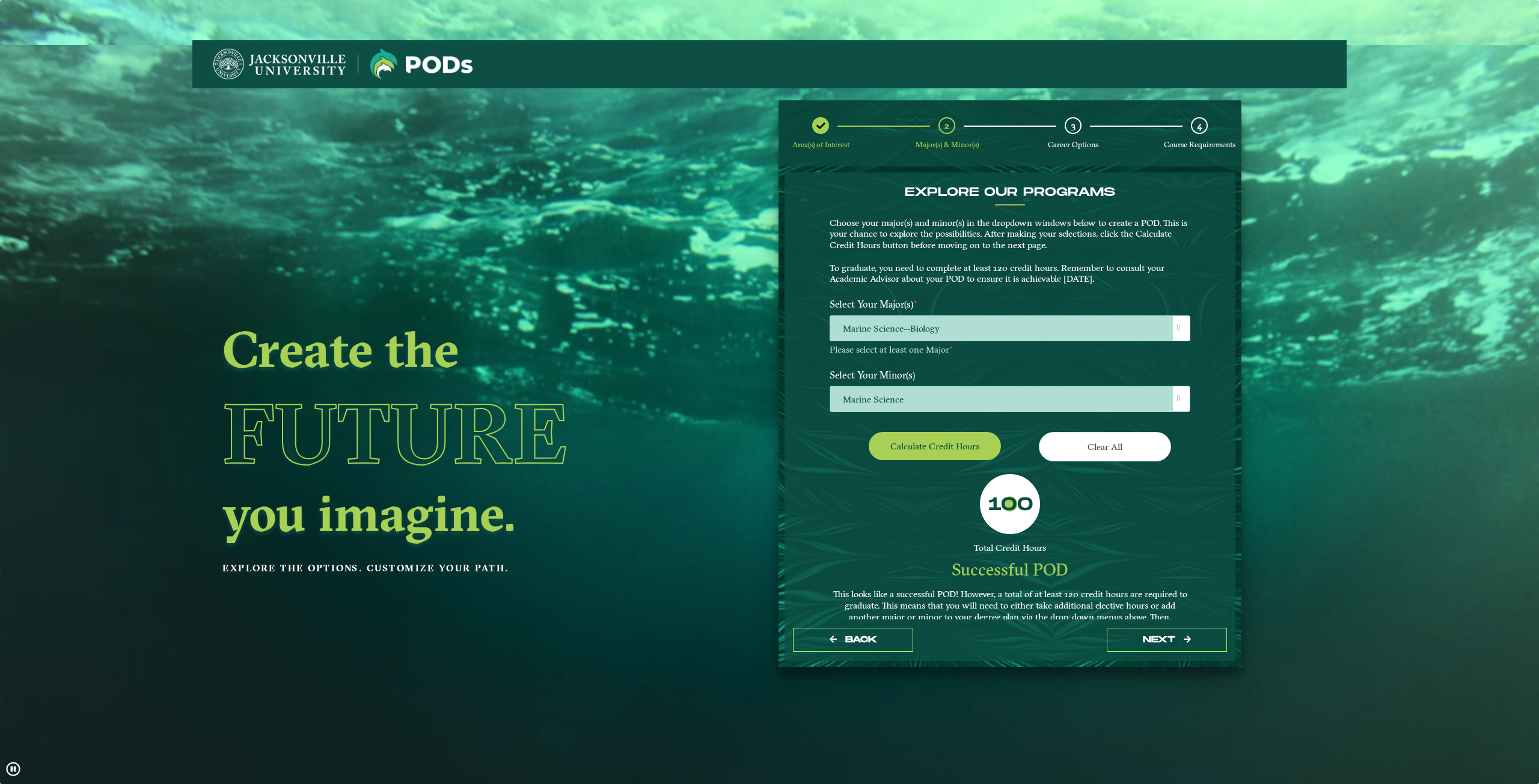
click at [943, 410] on span "Marine Science" at bounding box center [1010, 399] width 359 height 26
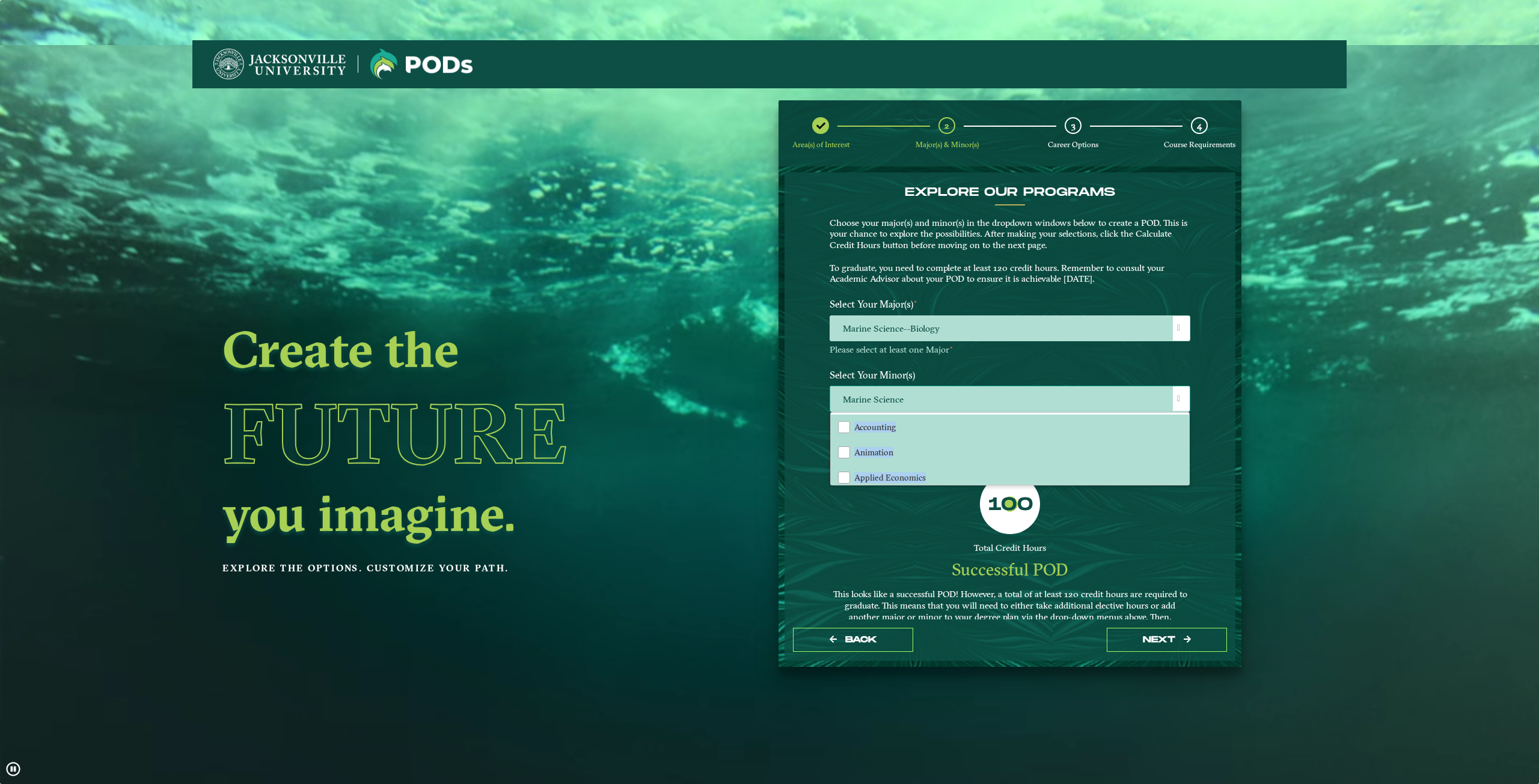
drag, startPoint x: 1186, startPoint y: 420, endPoint x: 1186, endPoint y: 408, distance: 12.0
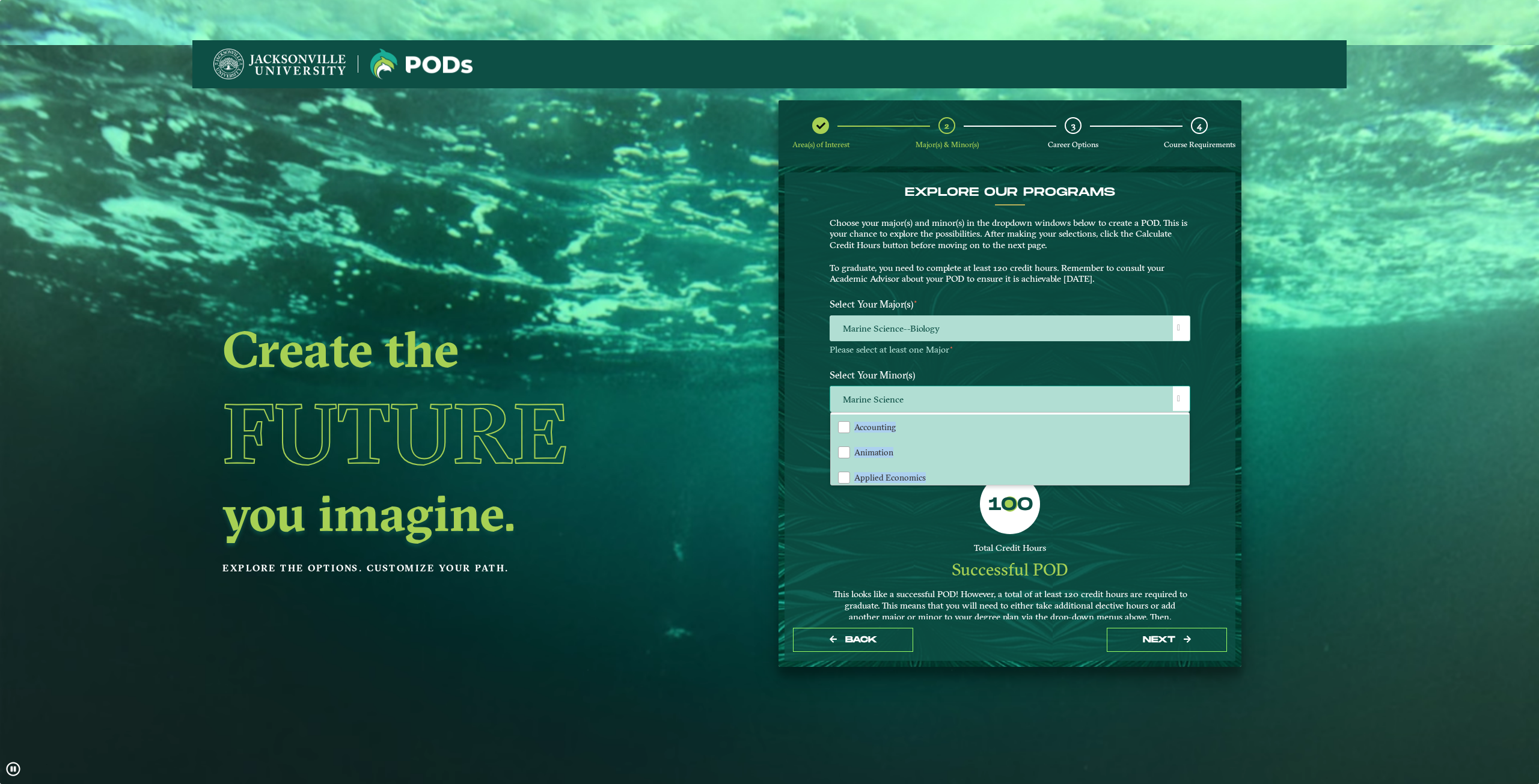
click at [1186, 408] on div "Select Your Minor(s) Marine Science Accounting Animation Applied Economics Appl…" at bounding box center [1010, 393] width 379 height 59
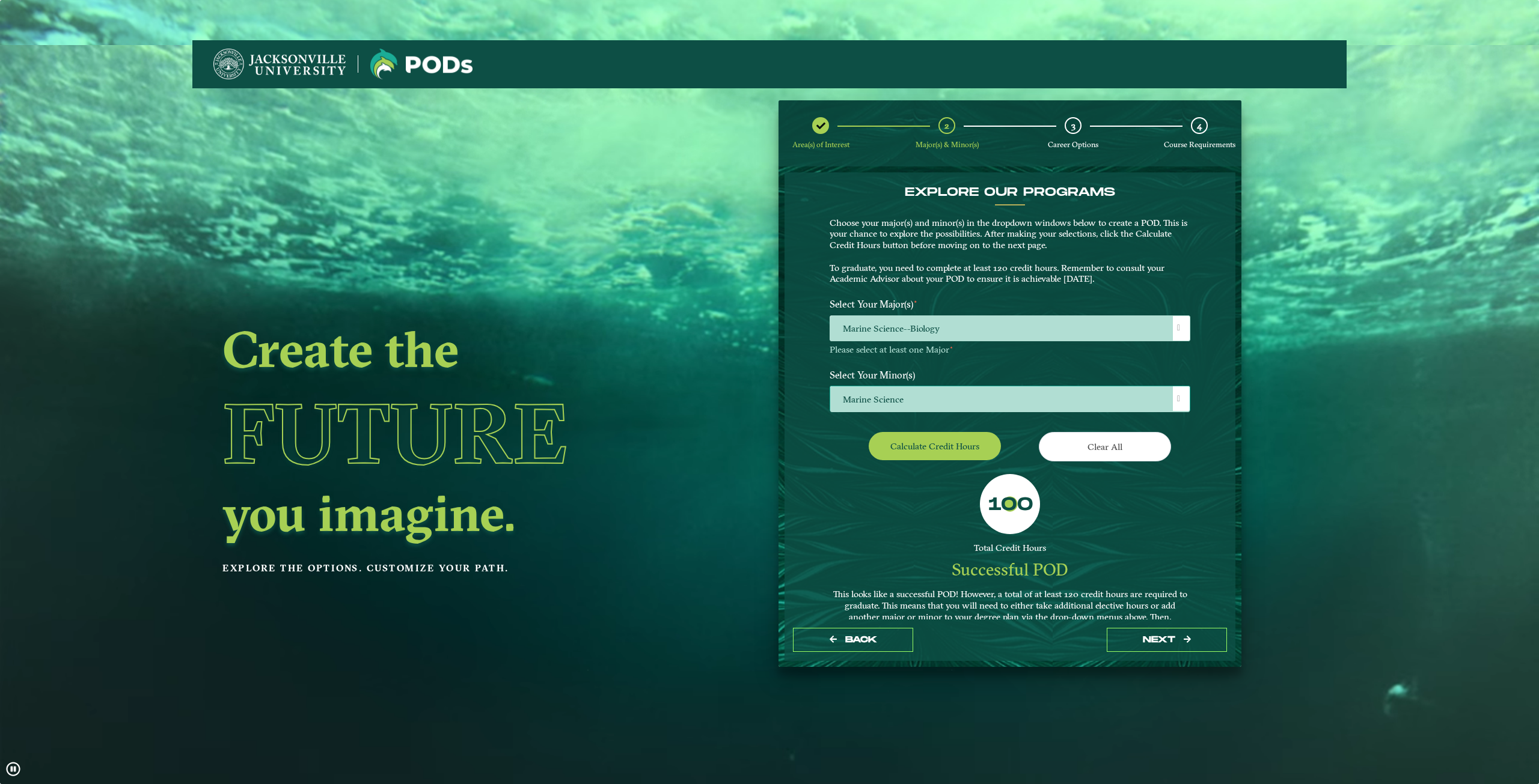
click at [1033, 395] on span "Marine Science" at bounding box center [1010, 399] width 359 height 26
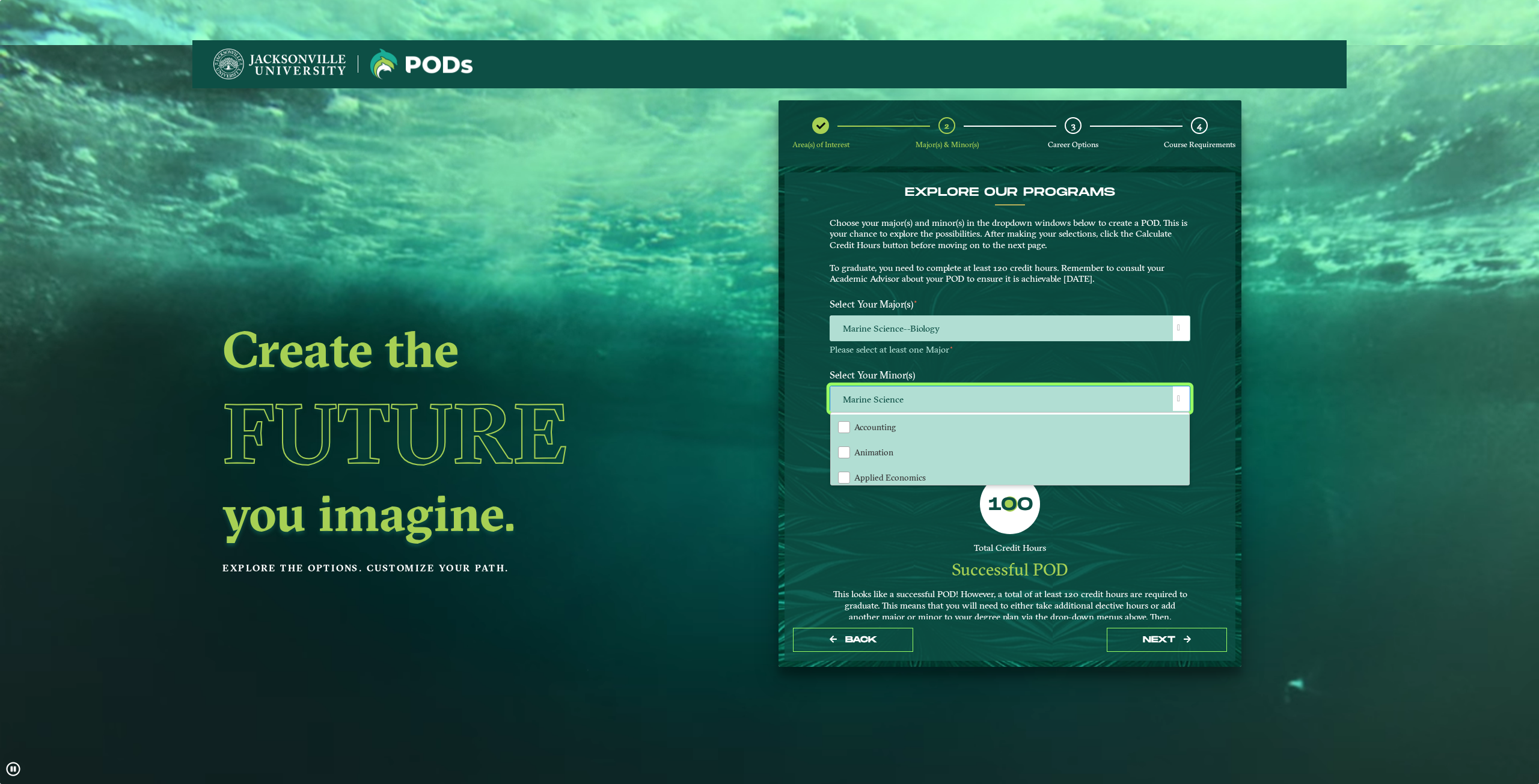
click at [882, 521] on div "Create the Future you imagine. Explore the options. Customize your path." at bounding box center [538, 480] width 692 height 784
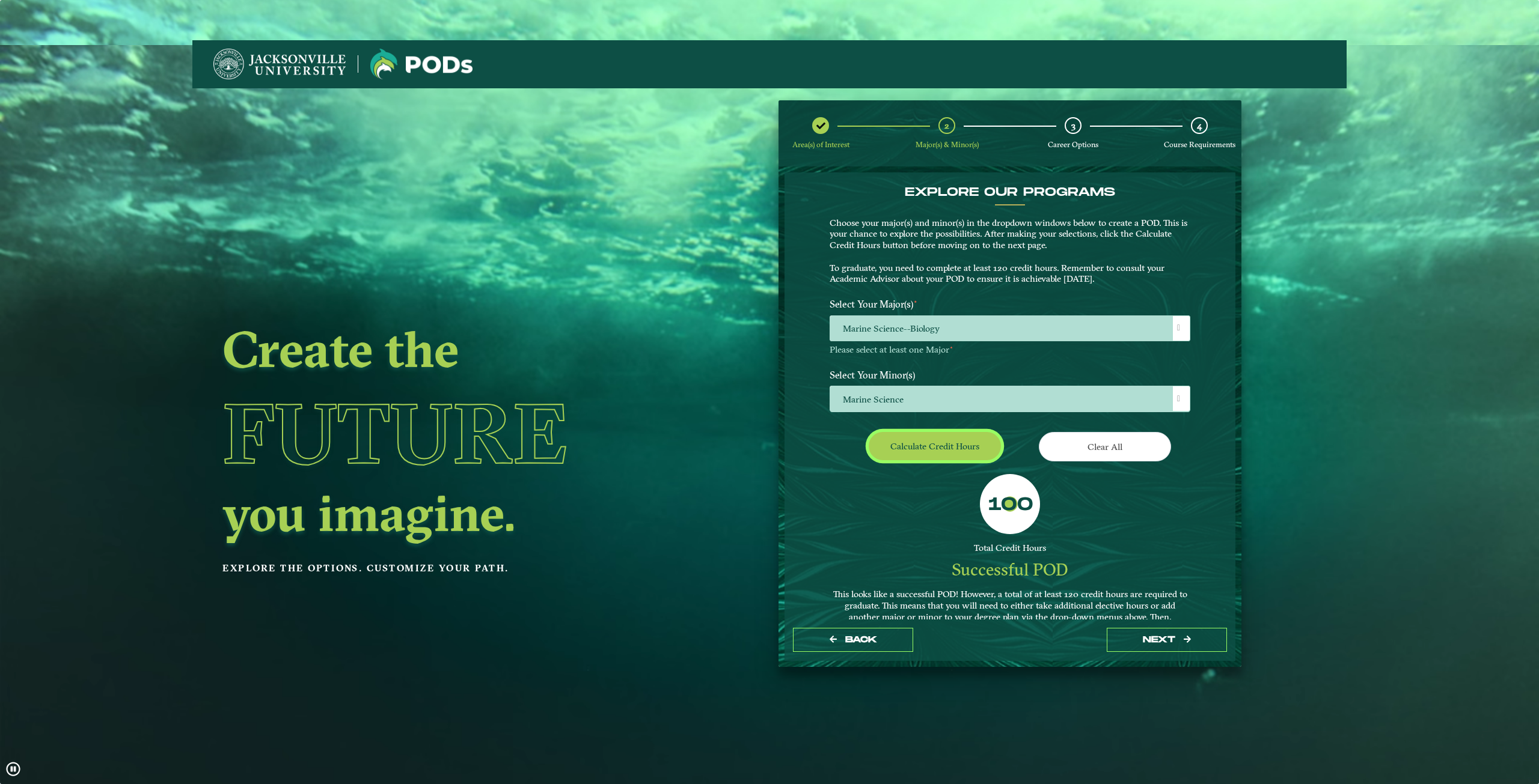
click at [929, 447] on button "Calculate credit hours" at bounding box center [935, 446] width 132 height 28
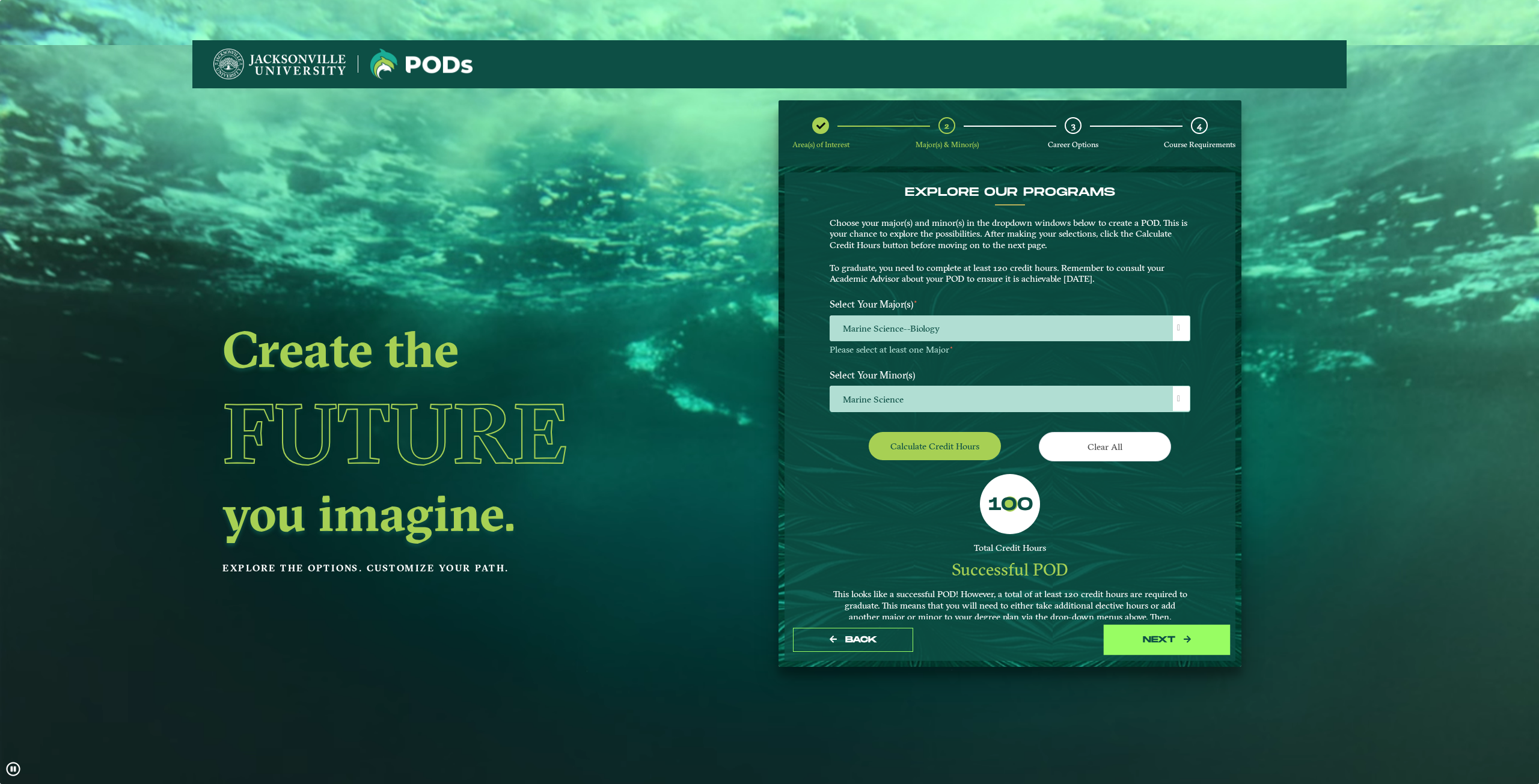
click at [1177, 645] on button "next" at bounding box center [1167, 640] width 120 height 24
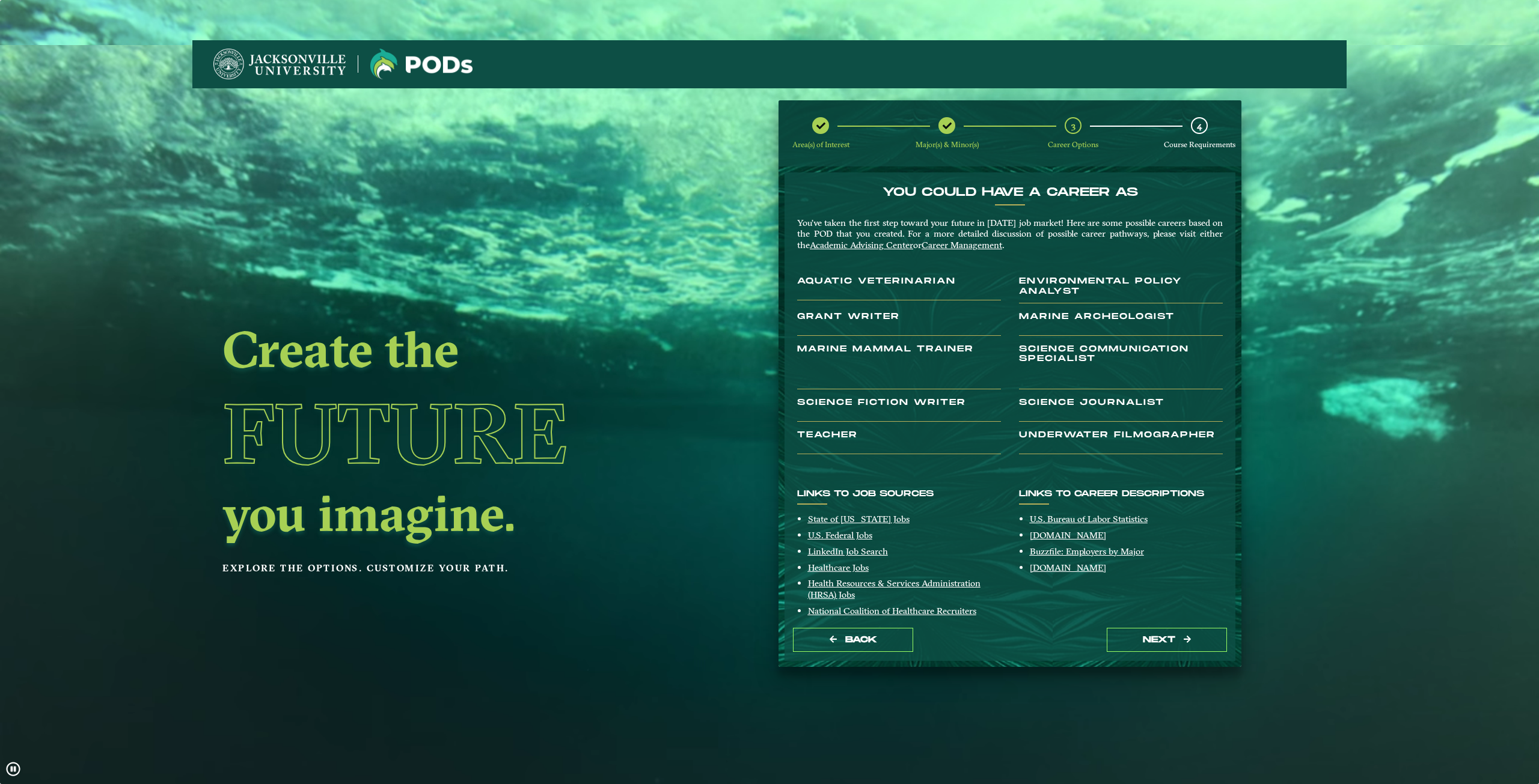
click at [895, 286] on h3 "Aquatic Veterinarian" at bounding box center [898, 288] width 204 height 24
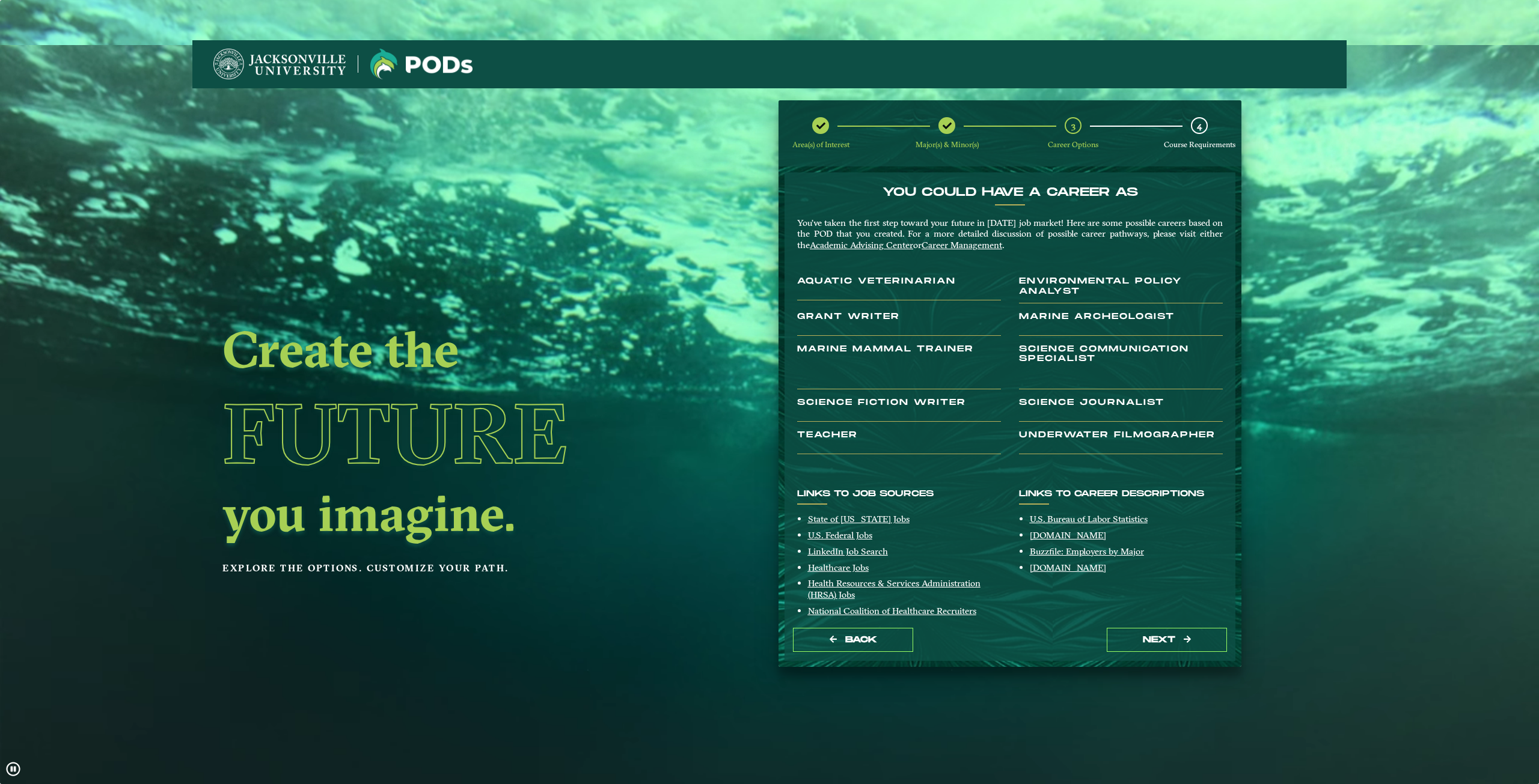
click at [891, 283] on h3 "Aquatic Veterinarian" at bounding box center [898, 288] width 204 height 24
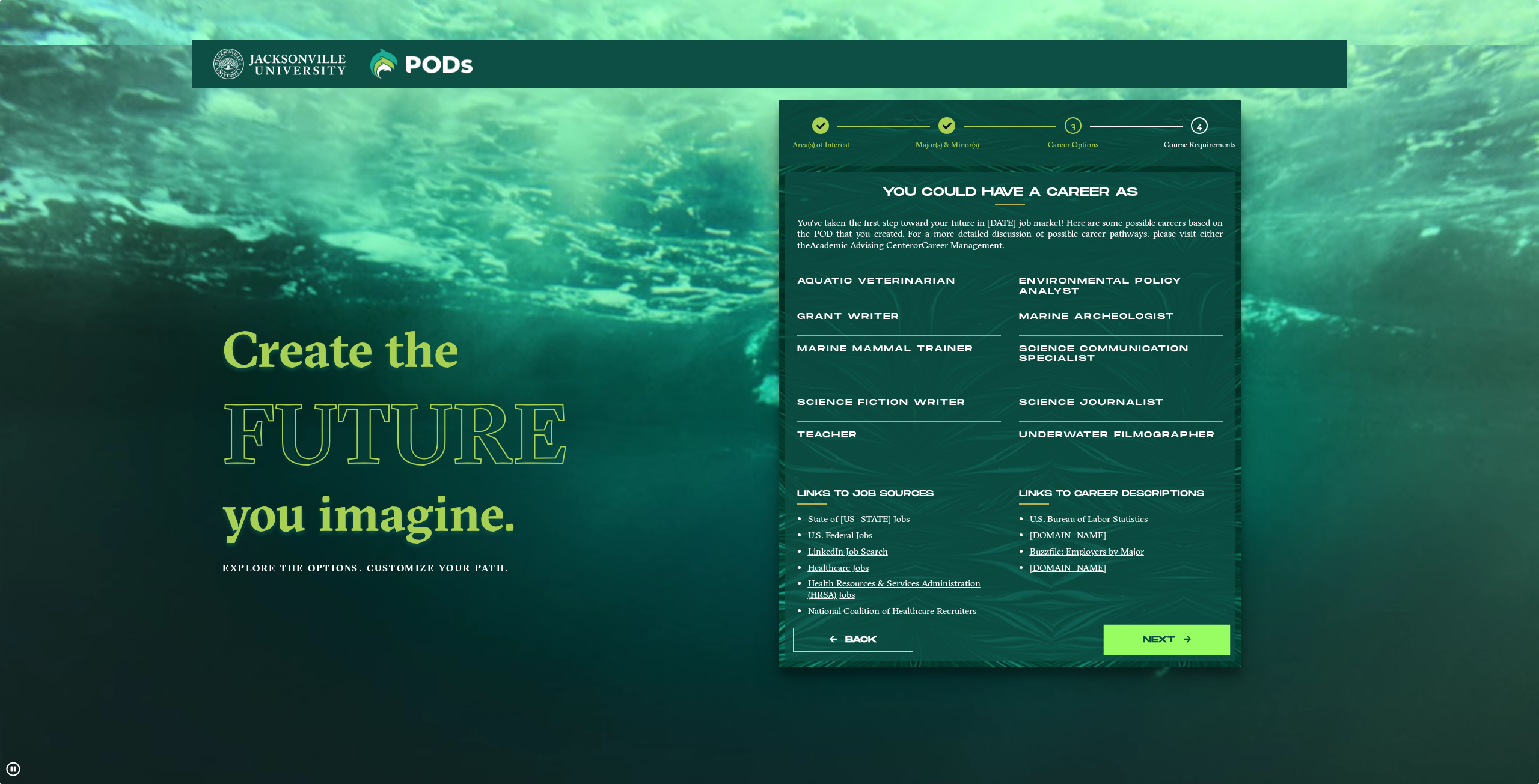
click at [1149, 648] on button "next" at bounding box center [1167, 640] width 120 height 24
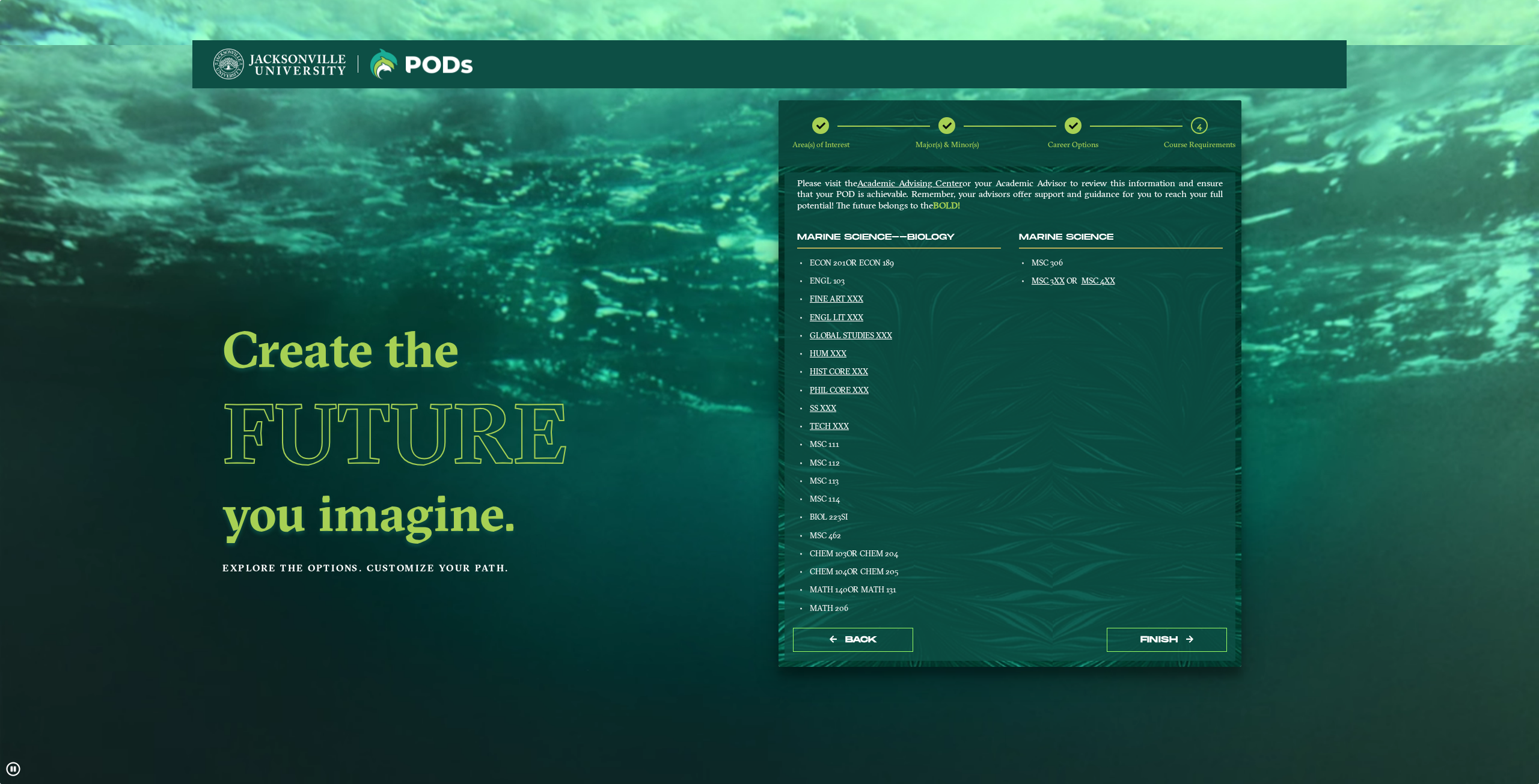
scroll to position [308, 0]
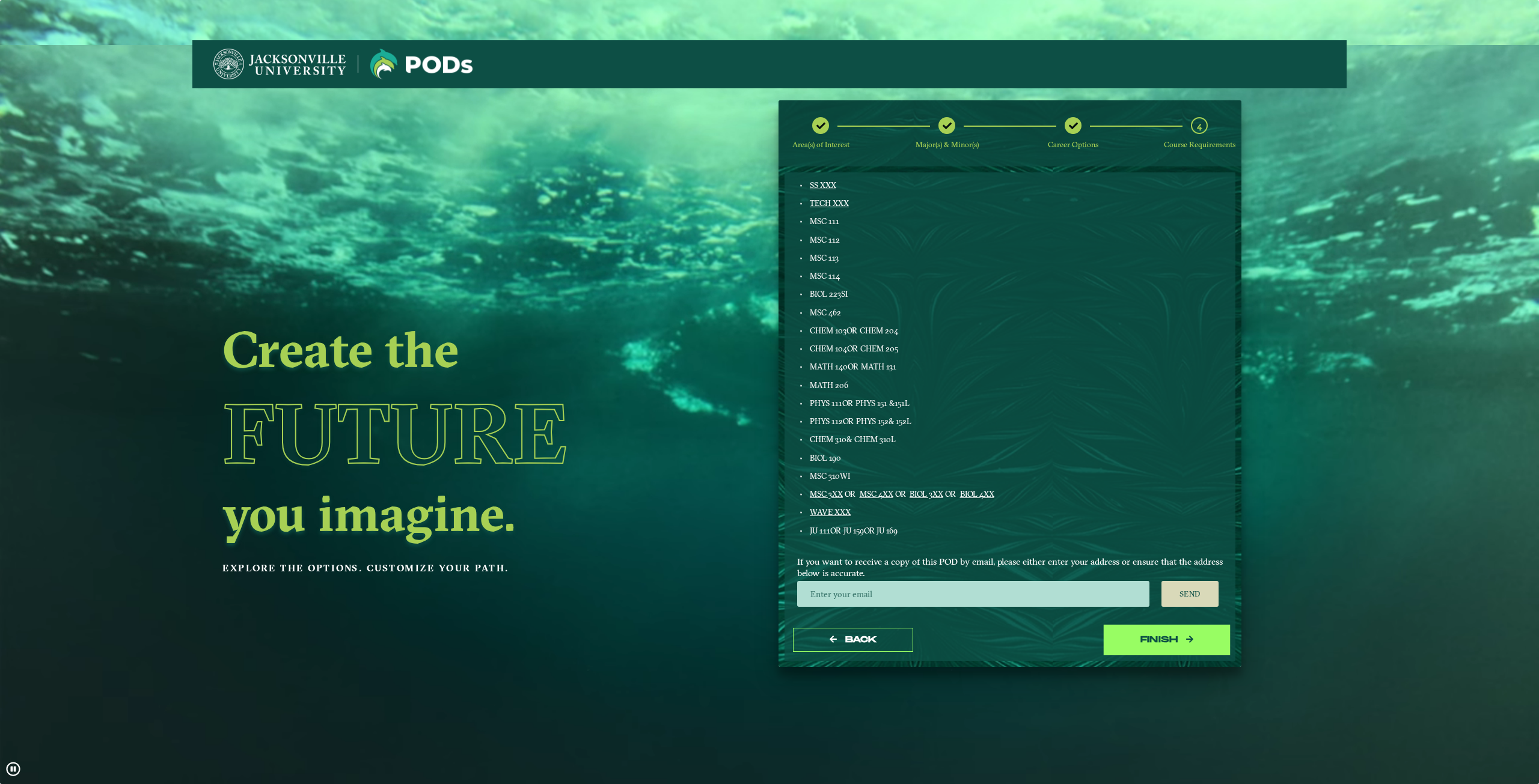
click at [1134, 638] on button "Finish" at bounding box center [1167, 640] width 120 height 24
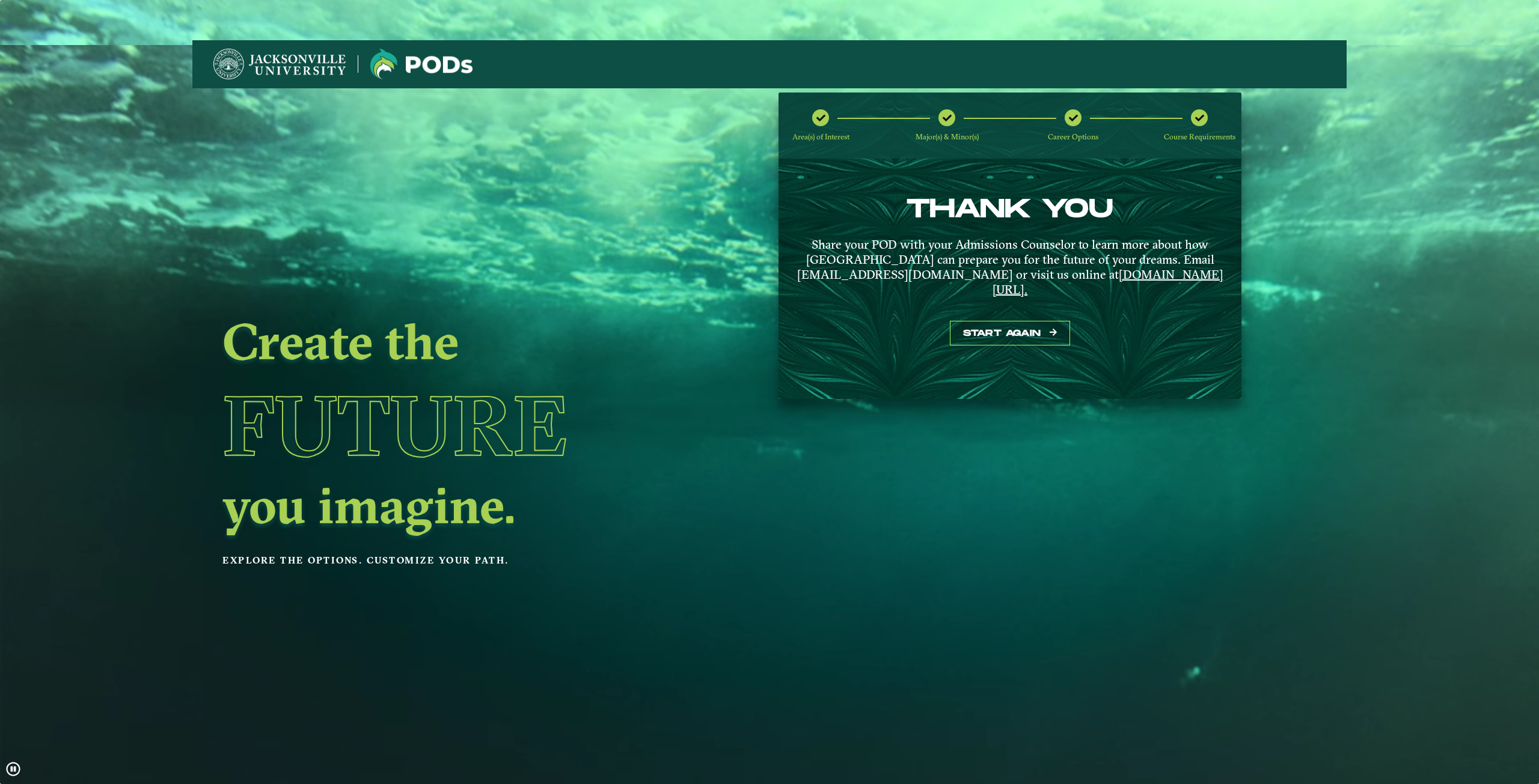
scroll to position [0, 0]
